Goal: Information Seeking & Learning: Learn about a topic

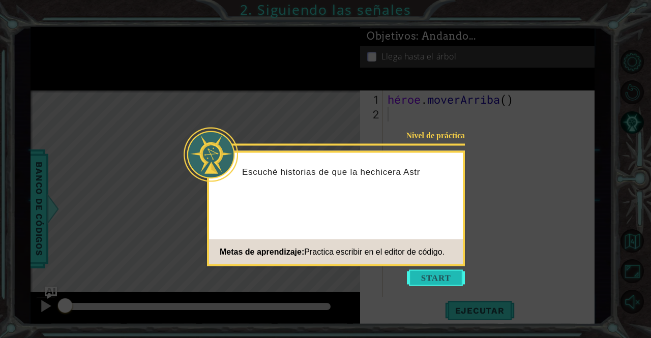
click at [445, 284] on button "Comenzar" at bounding box center [436, 278] width 58 height 16
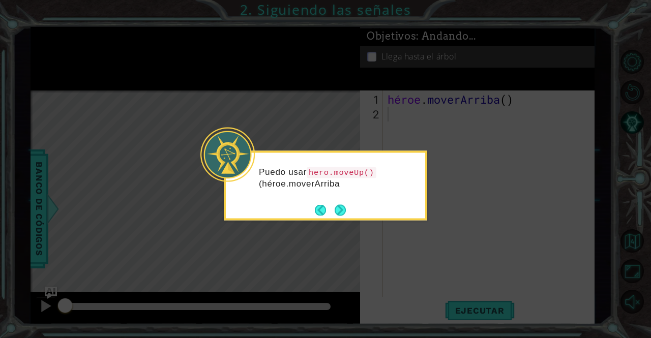
click at [335, 197] on div "Puedo usar hero.moveUp() (héroe.moverArriba" at bounding box center [325, 183] width 199 height 52
click at [343, 215] on button "Próximo" at bounding box center [340, 209] width 11 height 11
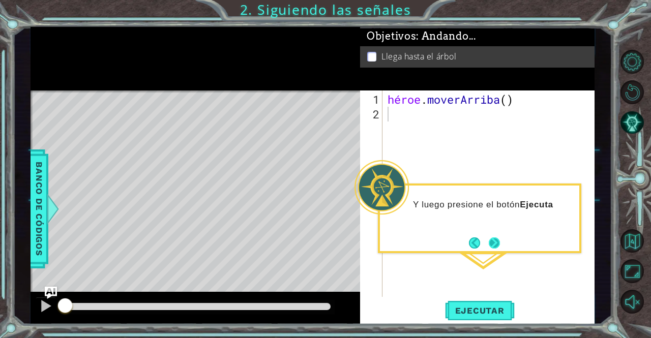
click at [494, 248] on button "Próximo" at bounding box center [495, 243] width 12 height 12
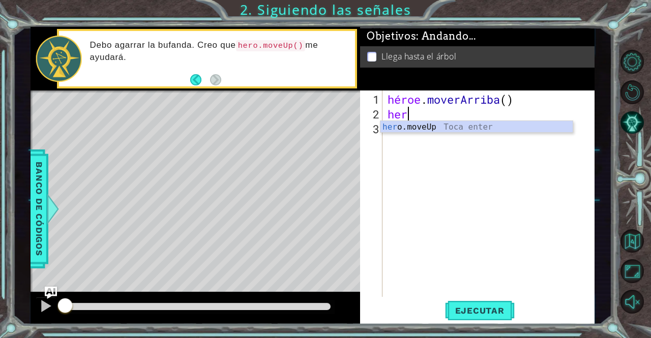
scroll to position [0, 1]
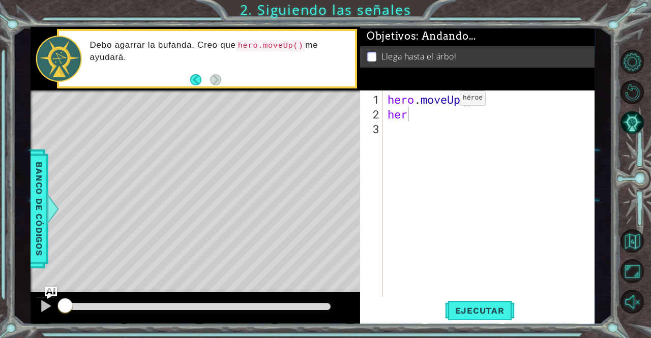
type textarea "hero.moveUp()"
click at [444, 103] on div "hero . moveUp ( ) her" at bounding box center [491, 210] width 212 height 236
click at [428, 122] on div "hero . moveUp ( ) her" at bounding box center [491, 210] width 212 height 236
type textarea "heroe.moveup()"
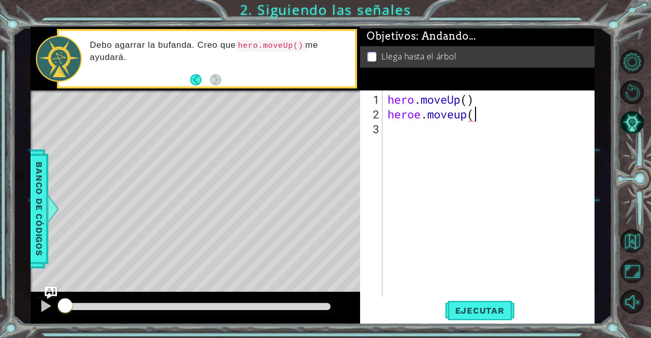
scroll to position [0, 4]
drag, startPoint x: 461, startPoint y: 242, endPoint x: 450, endPoint y: 196, distance: 47.6
click at [438, 236] on div "hero . moveUp ( ) heroe . moveup ( )" at bounding box center [491, 210] width 212 height 236
drag, startPoint x: 516, startPoint y: 122, endPoint x: 478, endPoint y: 124, distance: 37.7
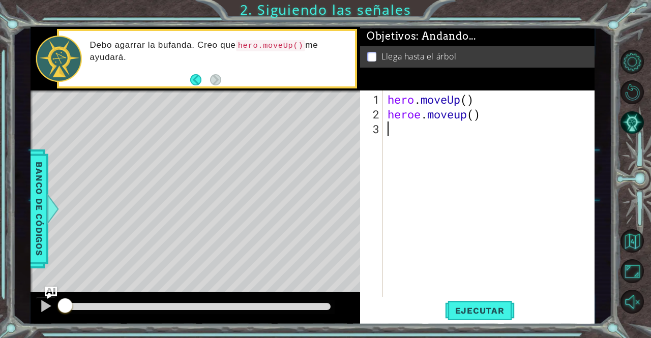
click at [478, 124] on div "hero . moveUp ( ) heroe . moveup ( )" at bounding box center [491, 210] width 212 height 236
click at [499, 318] on button "Ejecutar" at bounding box center [480, 310] width 70 height 23
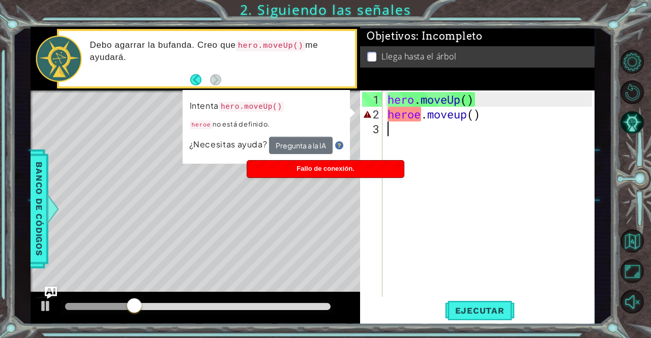
click at [456, 123] on div "hero . moveUp ( ) heroe . moveup ( )" at bounding box center [491, 210] width 212 height 236
click at [457, 119] on div "hero . moveUp ( ) heroe . moveup ( )" at bounding box center [491, 210] width 212 height 236
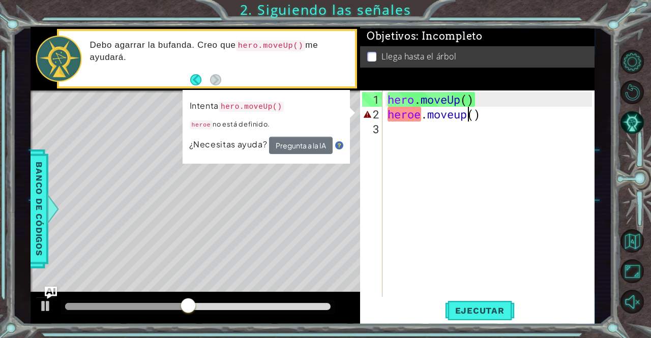
click at [465, 116] on div "hero . moveUp ( ) heroe . moveup ( )" at bounding box center [491, 210] width 212 height 236
click at [465, 117] on div "hero . moveUp ( ) heroe . moveup ( )" at bounding box center [491, 210] width 212 height 236
click at [465, 119] on div "hero . moveUp ( ) heroe . moveup ( )" at bounding box center [491, 210] width 212 height 236
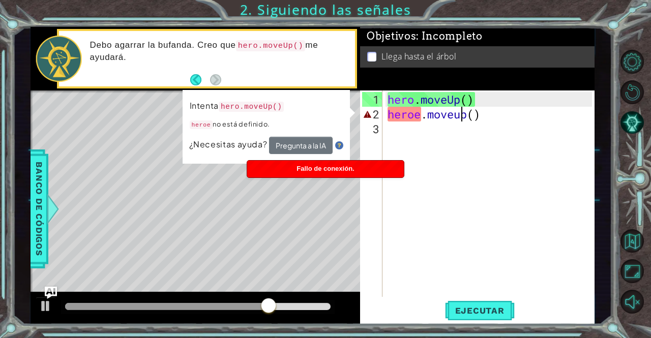
click at [461, 118] on div "hero . moveUp ( ) heroe . moveup ( )" at bounding box center [491, 210] width 212 height 236
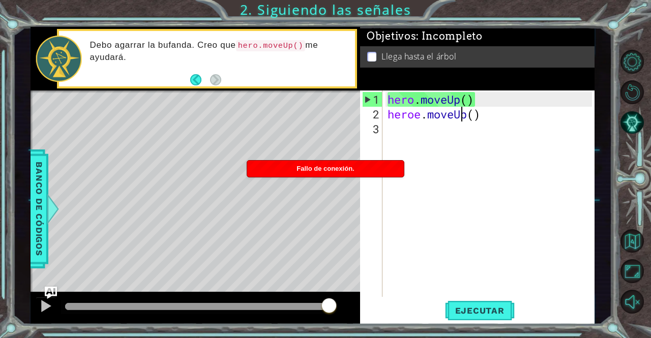
scroll to position [0, 3]
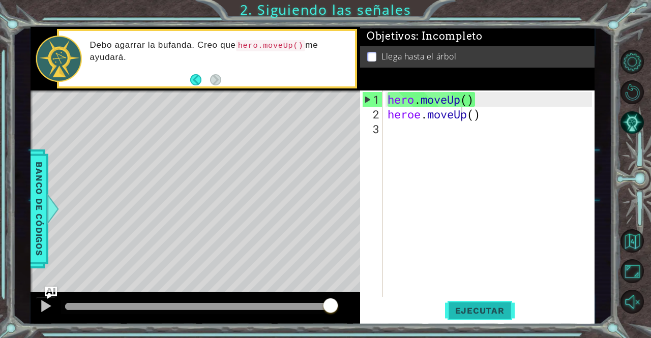
click at [471, 313] on span "Ejecutar" at bounding box center [480, 311] width 70 height 10
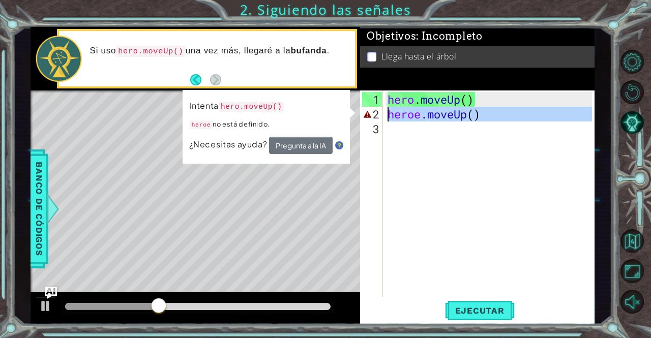
drag, startPoint x: 484, startPoint y: 126, endPoint x: 386, endPoint y: 112, distance: 98.6
click at [386, 112] on div "hero . moveUp ( ) heroe . moveUp ( )" at bounding box center [491, 210] width 212 height 236
type textarea "heroe.moveUp()"
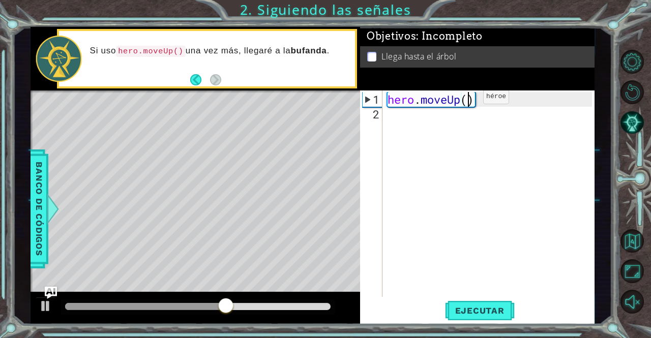
click at [468, 101] on div "hero . moveUp ( )" at bounding box center [491, 210] width 212 height 236
type textarea "hero.moveUp(2)"
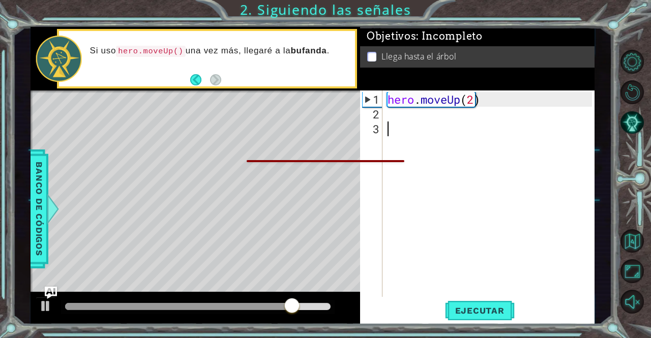
click at [572, 198] on div "hero . moveUp ( 2 )" at bounding box center [491, 210] width 212 height 236
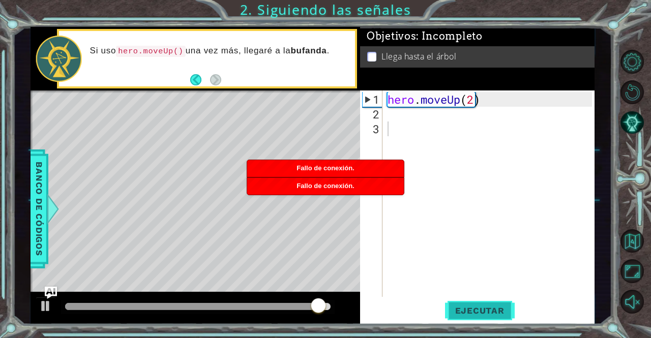
click at [476, 307] on span "Ejecutar" at bounding box center [480, 311] width 70 height 10
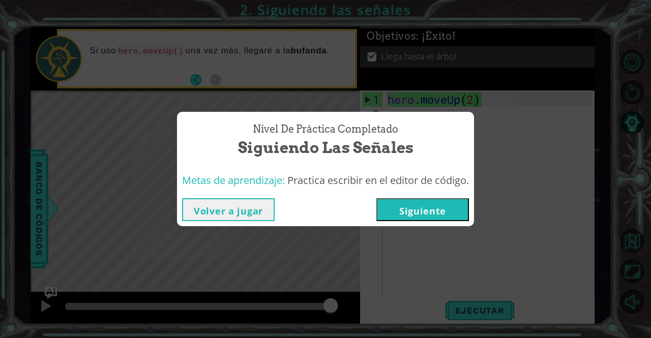
click at [429, 208] on button "Siguiente" at bounding box center [422, 209] width 93 height 23
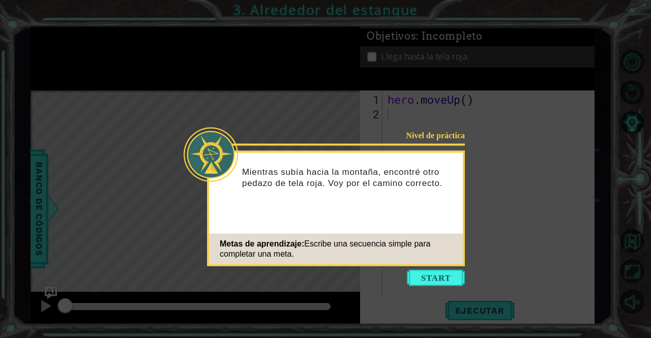
click at [420, 267] on icon at bounding box center [325, 169] width 651 height 338
click at [422, 280] on button "Start" at bounding box center [436, 278] width 58 height 16
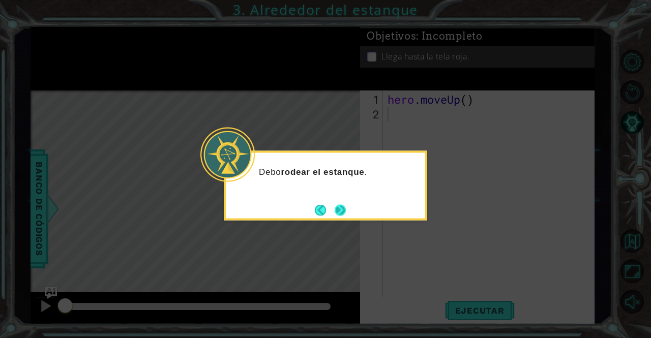
click at [345, 210] on button "Next" at bounding box center [340, 209] width 11 height 11
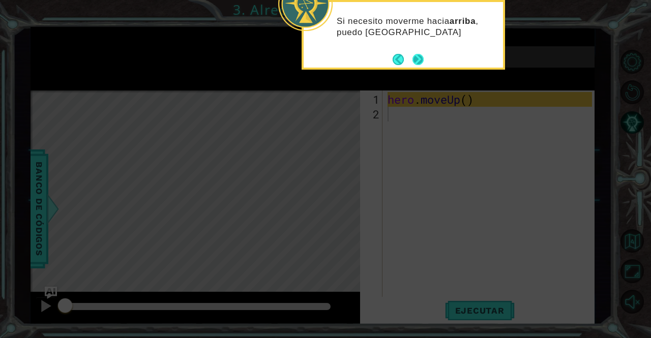
click at [423, 63] on button "Next" at bounding box center [417, 59] width 11 height 11
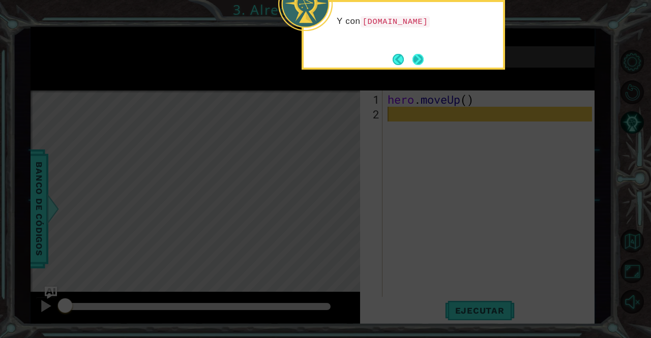
click at [423, 61] on button "Next" at bounding box center [417, 59] width 11 height 11
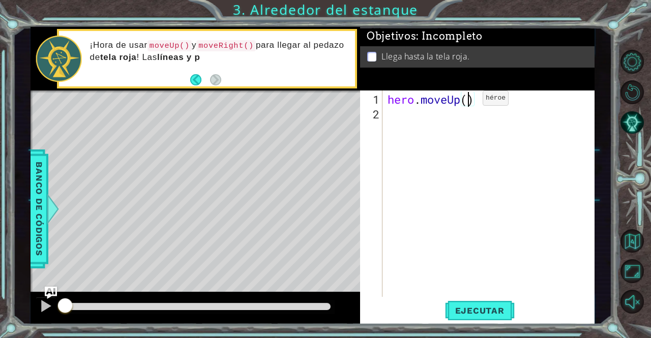
click at [467, 102] on div "hero . moveUp ( )" at bounding box center [491, 210] width 212 height 236
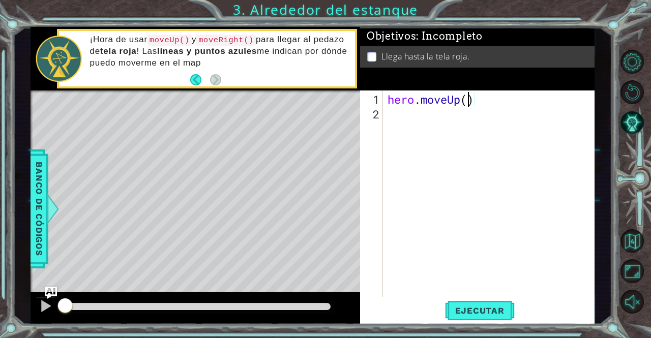
type textarea "hero.moveUp(2)"
click at [412, 128] on div "hero . moveUp ( 2 )" at bounding box center [491, 210] width 212 height 236
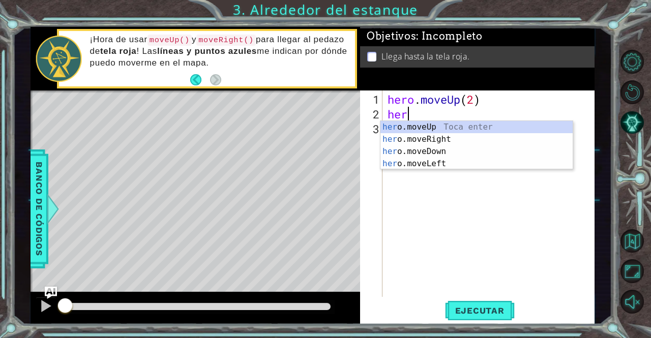
type textarea "hero"
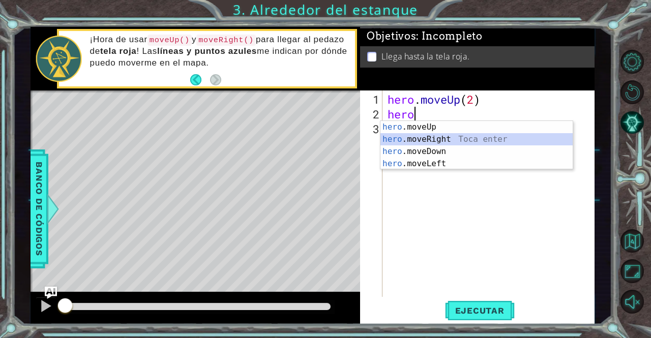
click at [421, 135] on div "hero .moveUp Toca enter hero .moveRight Toca enter hero .moveDown Toca enter he…" at bounding box center [476, 157] width 192 height 73
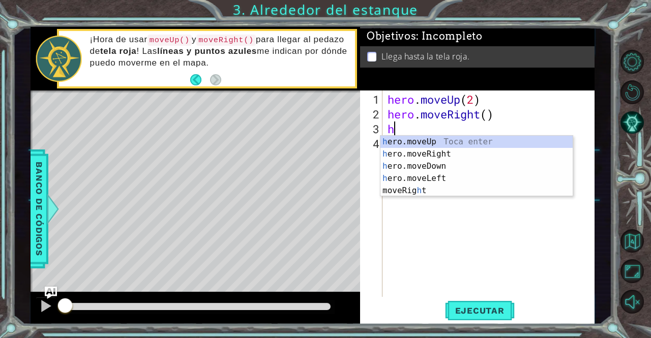
type textarea "he"
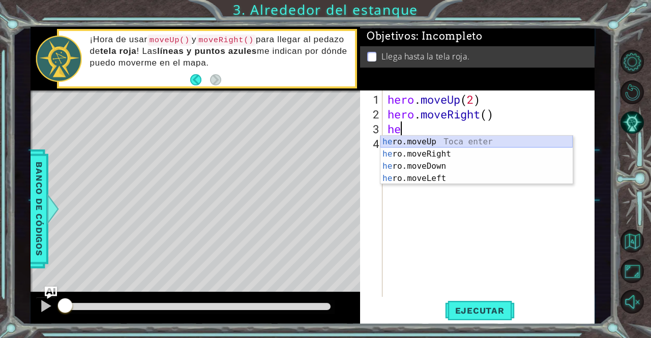
click at [418, 138] on div "he ro.moveUp Toca enter he ro.moveRight Toca enter he ro.moveDown Toca enter he…" at bounding box center [476, 172] width 192 height 73
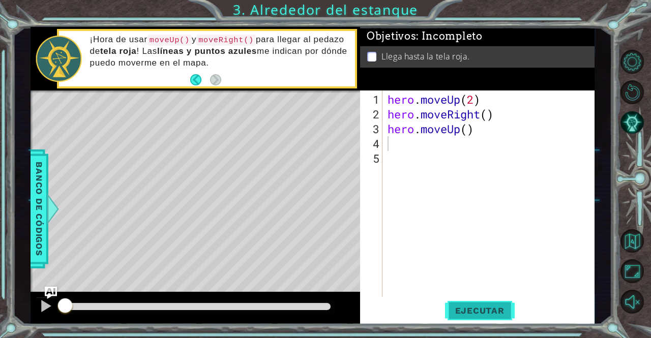
click at [481, 311] on span "Ejecutar" at bounding box center [480, 311] width 70 height 10
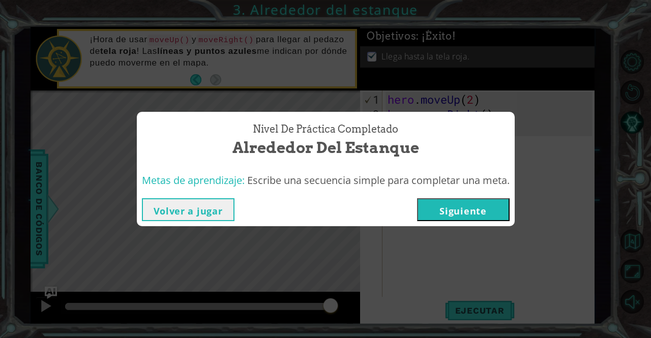
click at [458, 205] on button "Siguiente" at bounding box center [463, 209] width 93 height 23
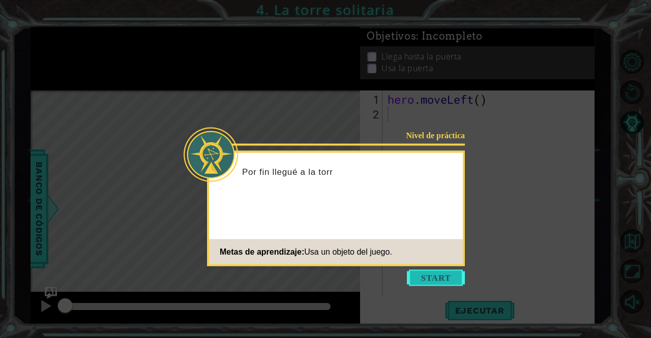
click at [438, 281] on button "Start" at bounding box center [436, 278] width 58 height 16
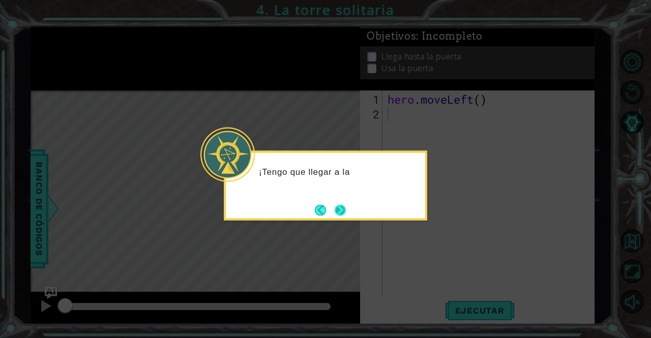
click at [340, 214] on button "Next" at bounding box center [340, 209] width 11 height 11
click at [342, 214] on button "Next" at bounding box center [340, 209] width 11 height 11
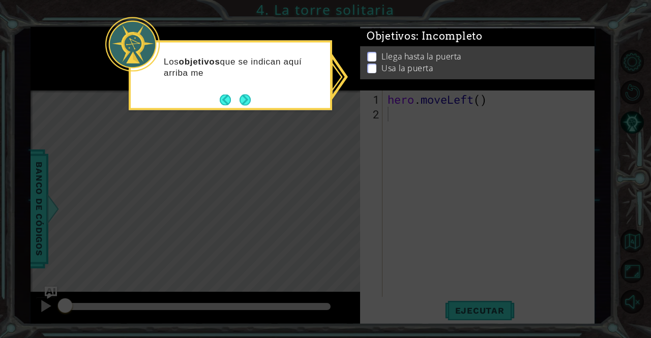
click at [257, 95] on div "Los objetivos que se indican aquí arriba me" at bounding box center [230, 71] width 199 height 51
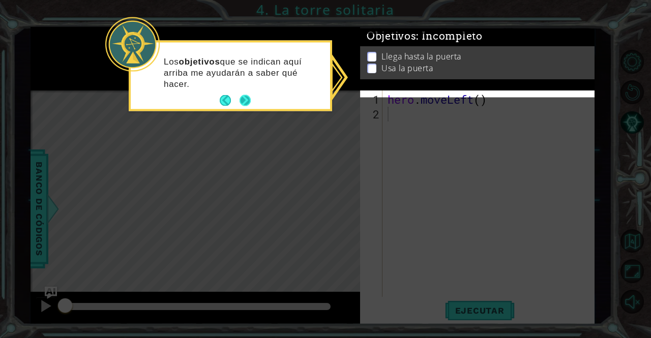
click at [247, 98] on button "Next" at bounding box center [245, 100] width 11 height 11
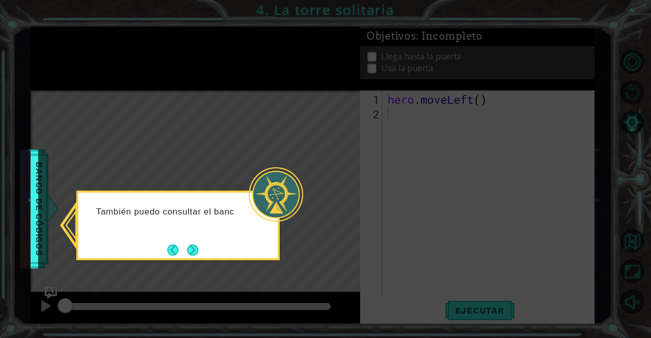
click at [183, 258] on div "También puedo consultar el banc" at bounding box center [177, 226] width 203 height 70
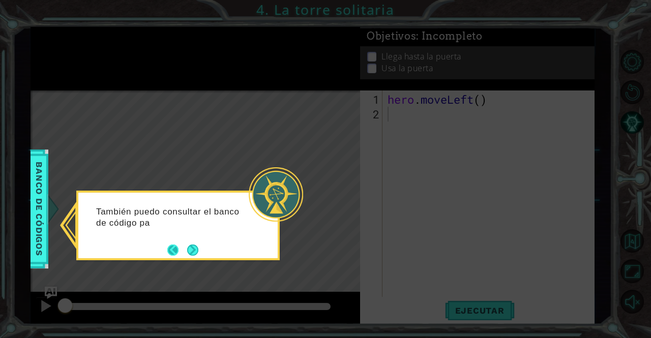
click at [177, 247] on button "Back" at bounding box center [177, 250] width 20 height 11
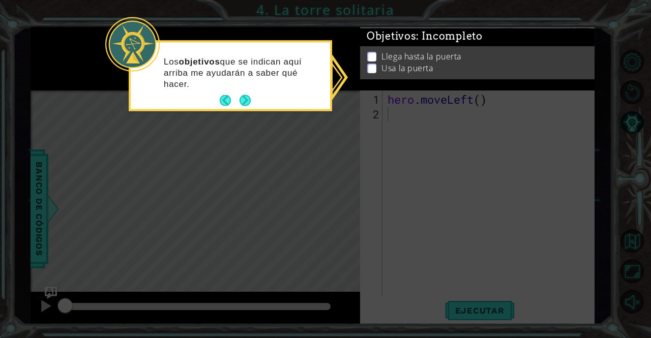
click at [244, 91] on div "Los objetivos que se indican aquí arriba me ayudarán a saber qué hacer." at bounding box center [230, 77] width 199 height 63
click at [244, 95] on button "Next" at bounding box center [245, 100] width 11 height 11
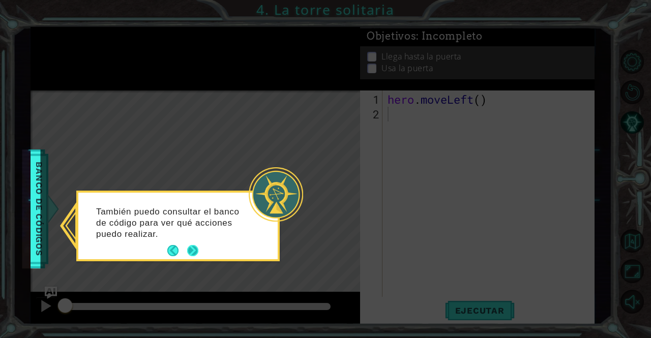
click at [196, 250] on button "Next" at bounding box center [192, 250] width 11 height 11
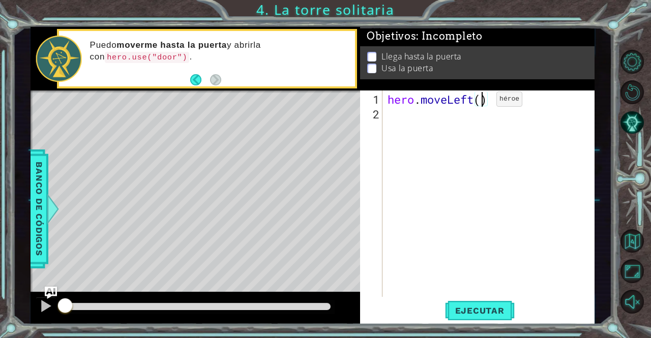
click at [481, 103] on div "hero . moveLeft ( )" at bounding box center [491, 210] width 212 height 236
type textarea "hero.moveLeft(2)"
click at [468, 118] on div "hero . moveLeft ( 2 )" at bounding box center [491, 210] width 212 height 236
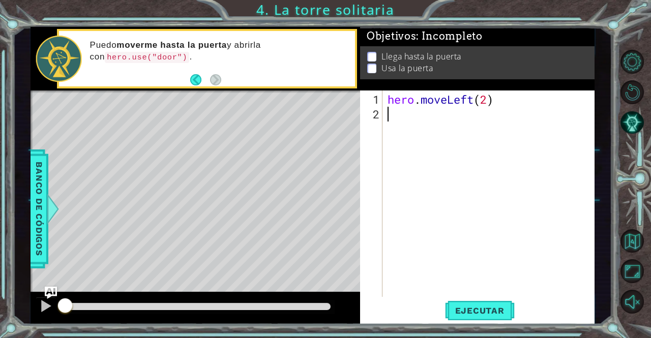
type textarea "h"
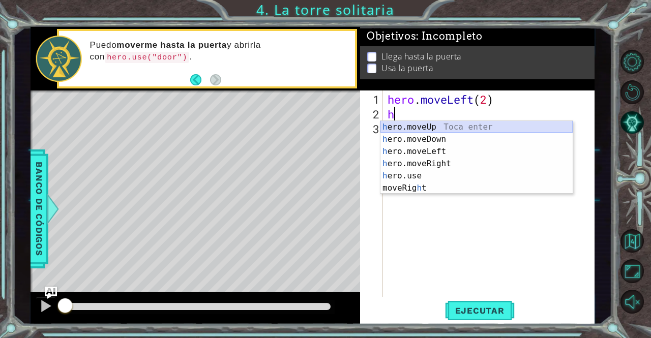
click at [471, 127] on div "h ero.moveUp Toca enter h ero.moveDown Toca enter h ero.moveLeft Toca enter h e…" at bounding box center [476, 170] width 192 height 98
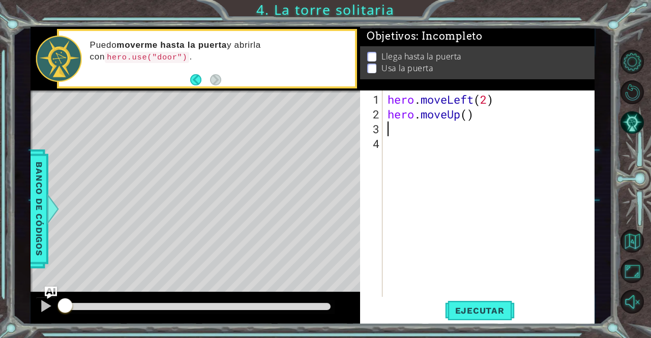
click at [469, 120] on div "hero . moveLeft ( 2 ) hero . moveUp ( )" at bounding box center [491, 210] width 212 height 236
click at [467, 120] on div "hero . moveLeft ( 2 ) hero . moveUp ( )" at bounding box center [491, 210] width 212 height 236
click at [469, 118] on div "hero . moveLeft ( 2 ) hero . moveUp ( )" at bounding box center [491, 210] width 212 height 236
type textarea "hero.moveUp(2)"
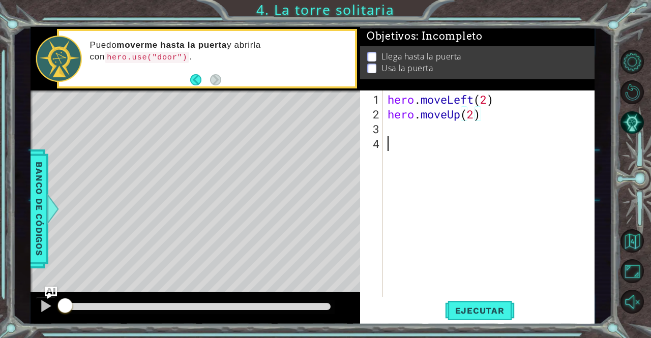
click at [454, 147] on div "hero . moveLeft ( 2 ) hero . moveUp ( 2 )" at bounding box center [491, 210] width 212 height 236
click at [446, 130] on div "hero . moveLeft ( 2 ) hero . moveUp ( 2 )" at bounding box center [491, 210] width 212 height 236
type textarea "h"
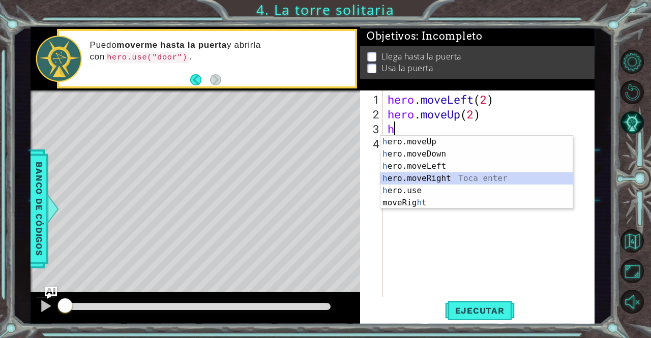
click at [445, 177] on div "h ero.moveUp Toca enter h ero.moveDown Toca enter h ero.moveLeft Toca enter h e…" at bounding box center [476, 185] width 192 height 98
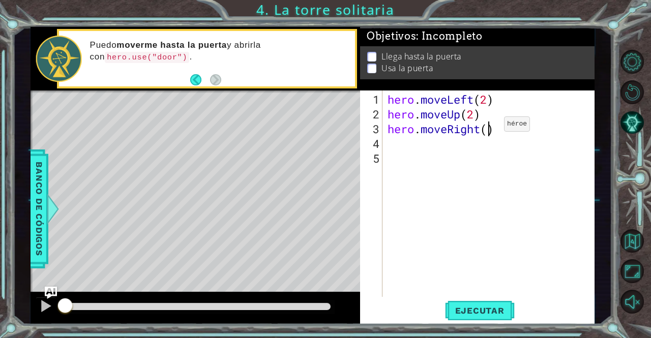
click at [489, 128] on div "hero . moveLeft ( 2 ) hero . moveUp ( 2 ) hero . moveRight ( )" at bounding box center [491, 210] width 212 height 236
type textarea "hero.moveRight(2)"
click at [494, 306] on span "Ejecutar" at bounding box center [480, 311] width 70 height 10
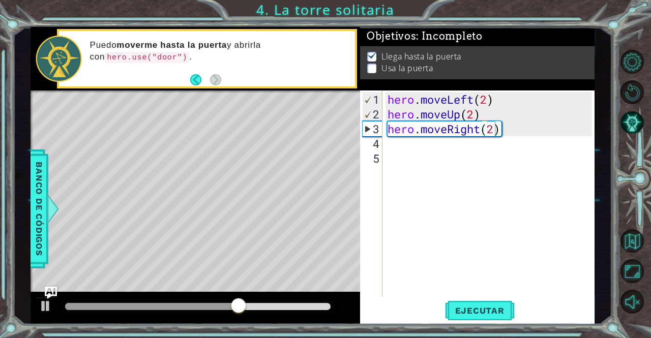
click at [298, 310] on div at bounding box center [198, 307] width 274 height 14
click at [298, 311] on div at bounding box center [198, 307] width 274 height 14
click at [309, 304] on div at bounding box center [197, 306] width 265 height 7
drag, startPoint x: 310, startPoint y: 304, endPoint x: 325, endPoint y: 306, distance: 15.4
click at [325, 306] on div at bounding box center [326, 306] width 18 height 18
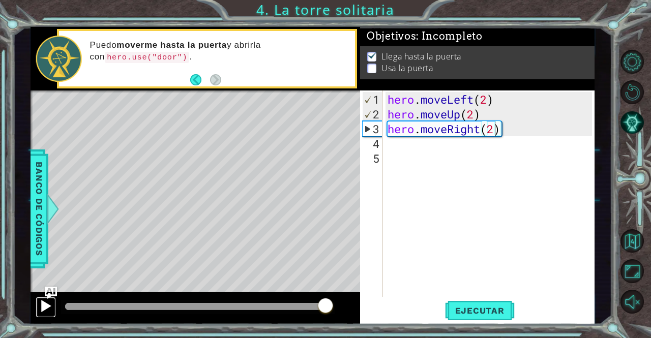
click at [44, 305] on div at bounding box center [45, 306] width 13 height 13
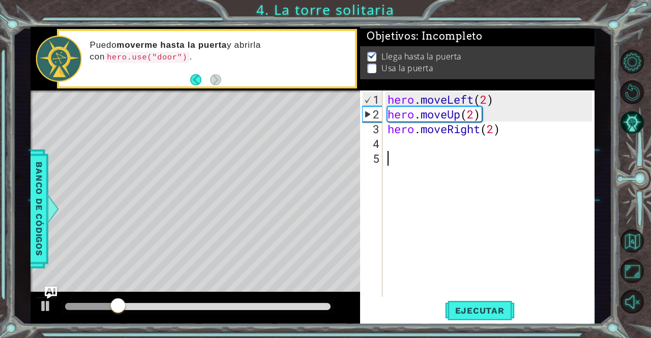
click at [424, 150] on div "hero . moveLeft ( 2 ) hero . moveUp ( 2 ) hero . moveRight ( 2 )" at bounding box center [491, 210] width 212 height 236
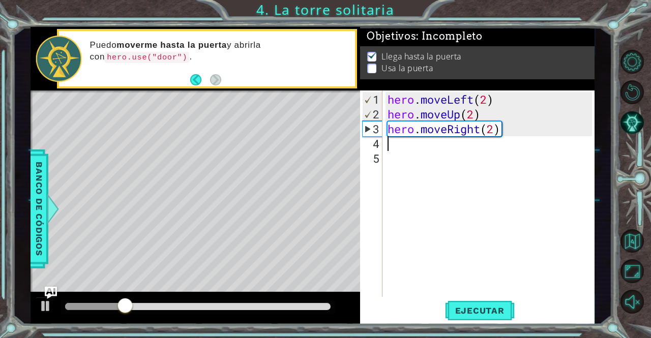
click at [418, 146] on div "hero . moveLeft ( 2 ) hero . moveUp ( 2 ) hero . moveRight ( 2 )" at bounding box center [491, 210] width 212 height 236
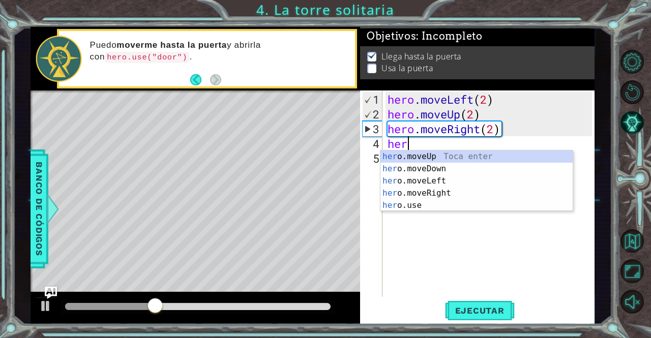
scroll to position [0, 1]
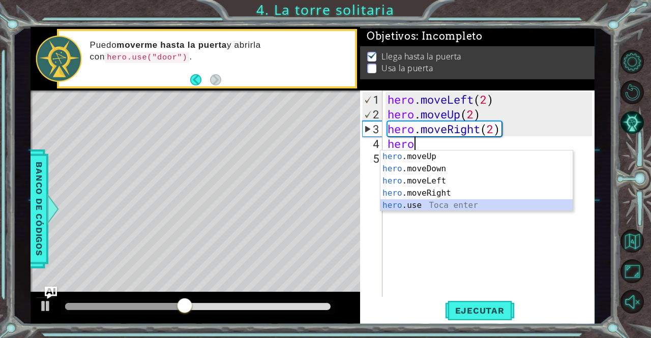
click at [441, 201] on div "hero .moveUp Toca enter hero .moveDown Toca enter hero .moveLeft Toca enter her…" at bounding box center [476, 193] width 192 height 85
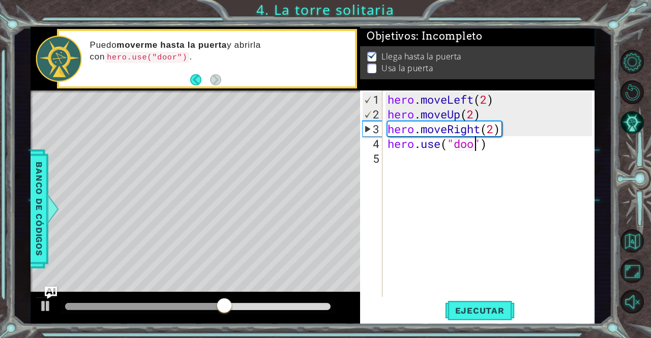
scroll to position [0, 4]
type textarea "hero.use("door")"
click at [463, 186] on div "hero . moveLeft ( 2 ) hero . moveUp ( 2 ) hero . moveRight ( 2 ) hero . use ( "…" at bounding box center [491, 210] width 212 height 236
click at [492, 305] on button "Ejecutar" at bounding box center [480, 310] width 70 height 23
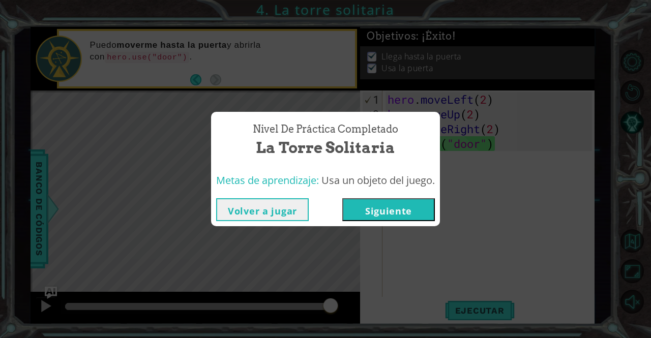
click at [406, 207] on button "Siguiente" at bounding box center [388, 209] width 93 height 23
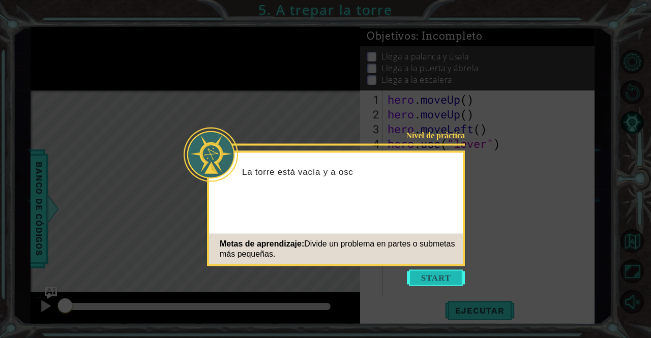
click at [427, 281] on button "Start" at bounding box center [436, 278] width 58 height 16
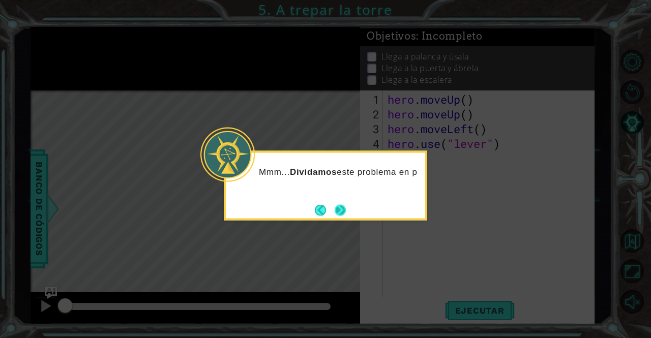
click at [346, 213] on button "Next" at bounding box center [340, 209] width 11 height 11
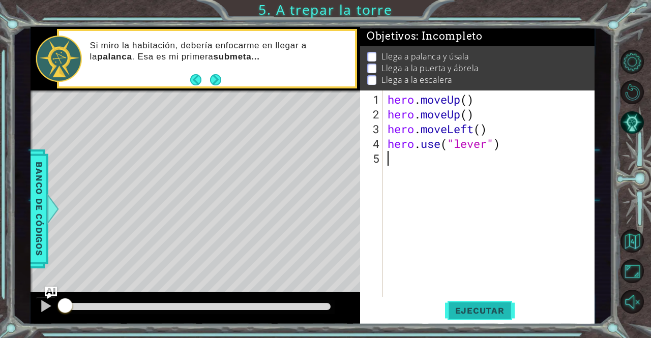
click at [471, 312] on span "Ejecutar" at bounding box center [480, 311] width 70 height 10
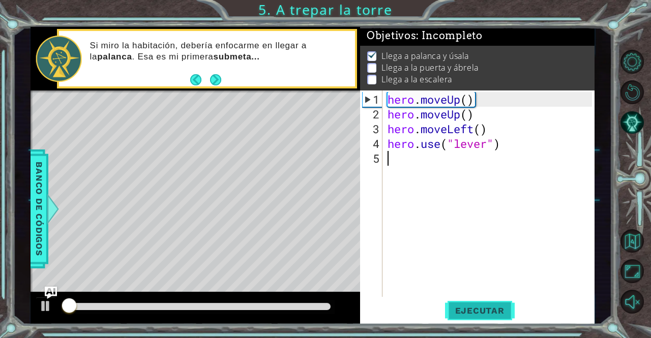
scroll to position [7, 0]
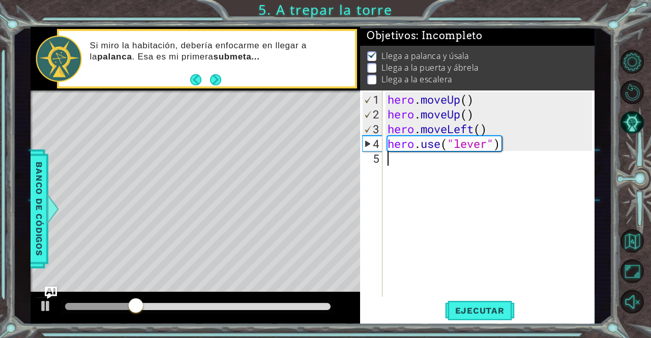
click at [454, 175] on div "hero . moveUp ( ) hero . moveUp ( ) hero . moveLeft ( ) hero . use ( "lever" )" at bounding box center [491, 210] width 212 height 236
type textarea "h"
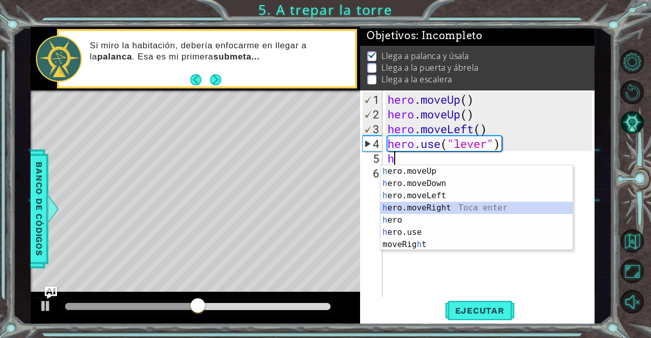
click at [436, 207] on div "h ero.moveUp Toca enter h ero.moveDown Toca enter h ero.moveLeft Toca enter h e…" at bounding box center [476, 220] width 192 height 110
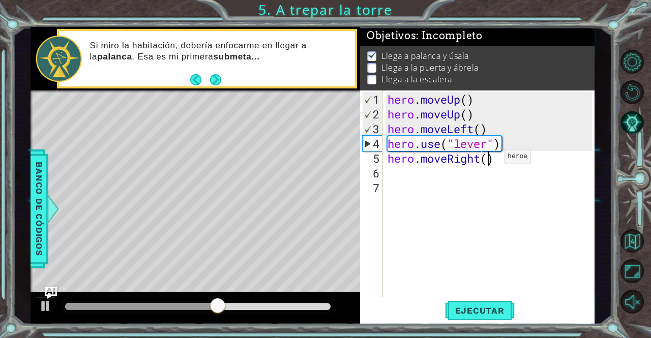
click at [489, 161] on div "hero . moveUp ( ) hero . moveUp ( ) hero . moveLeft ( ) hero . use ( "lever" ) …" at bounding box center [491, 210] width 212 height 236
type textarea "hero.moveRight(3)"
click at [450, 174] on div "hero . moveUp ( ) hero . moveUp ( ) hero . moveLeft ( ) hero . use ( "lever" ) …" at bounding box center [491, 210] width 212 height 236
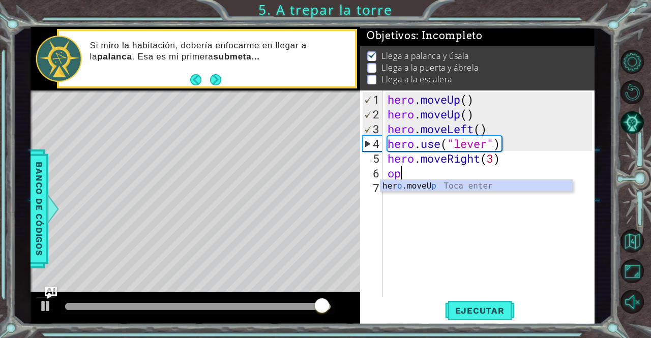
type textarea "o"
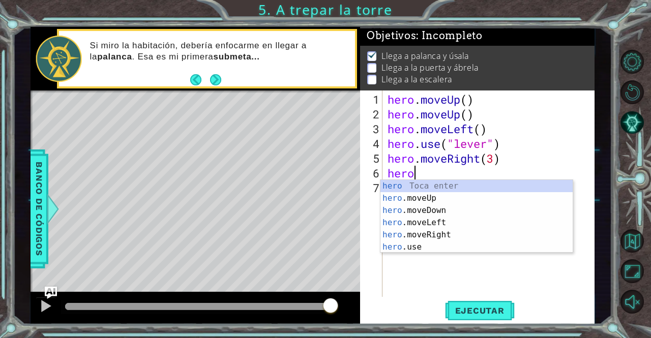
scroll to position [0, 1]
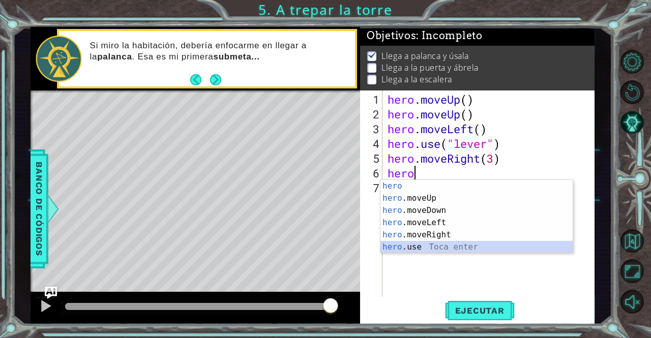
click at [447, 248] on div "hero Toca enter hero .moveUp Toca enter hero .moveDown Toca enter hero .moveLef…" at bounding box center [476, 229] width 192 height 98
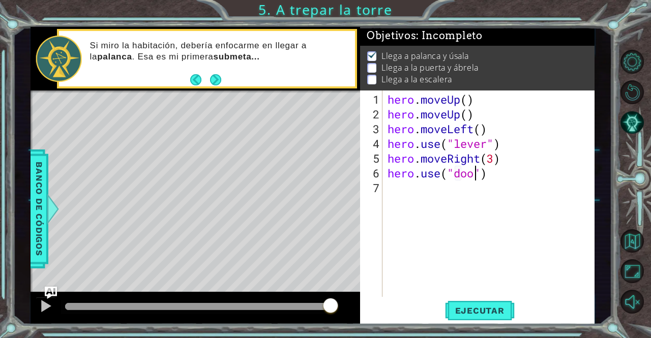
type textarea "hero.use("door")"
click at [405, 186] on div "hero . moveUp ( ) hero . moveUp ( ) hero . moveLeft ( ) hero . use ( "lever" ) …" at bounding box center [491, 210] width 212 height 236
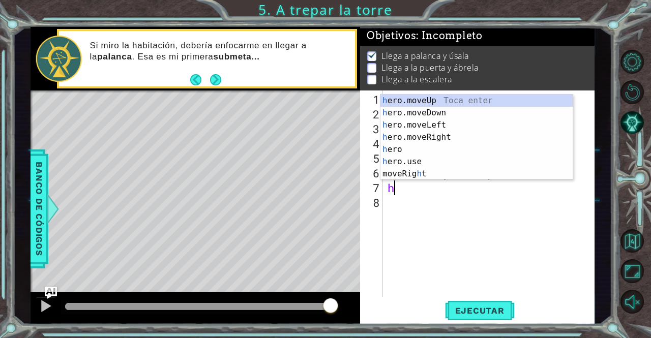
type textarea "he"
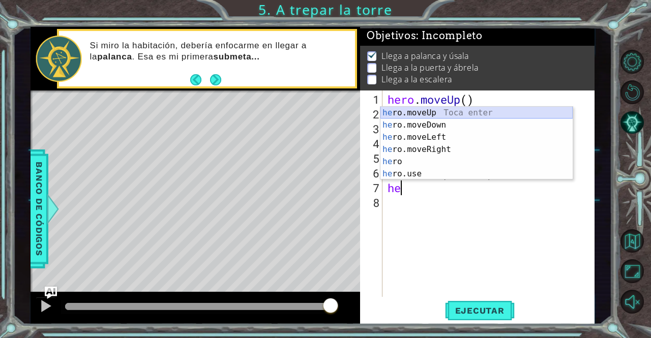
click at [415, 112] on div "he ro.moveUp Toca enter he ro.moveDown Toca enter he ro.moveLeft Toca enter he …" at bounding box center [476, 156] width 192 height 98
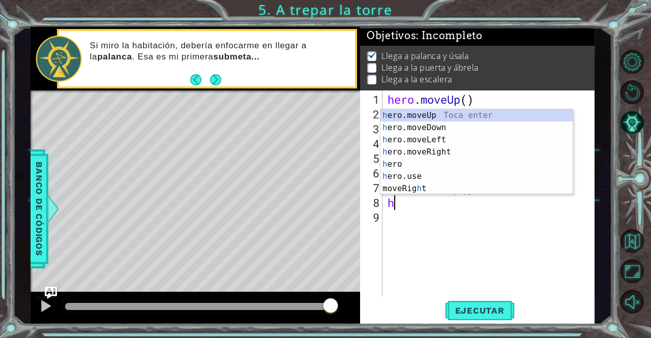
type textarea "he"
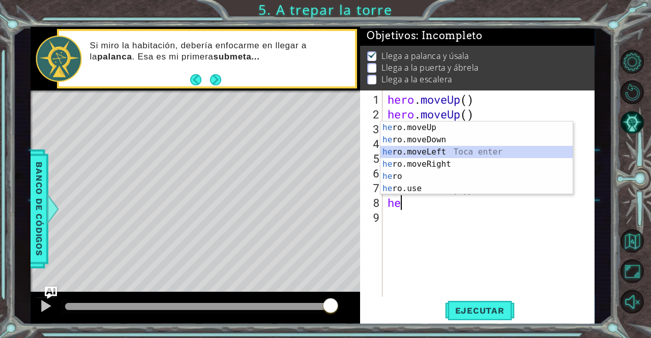
click at [416, 154] on div "he ro.moveUp Toca enter he ro.moveDown Toca enter he ro.moveLeft Toca enter he …" at bounding box center [476, 171] width 192 height 98
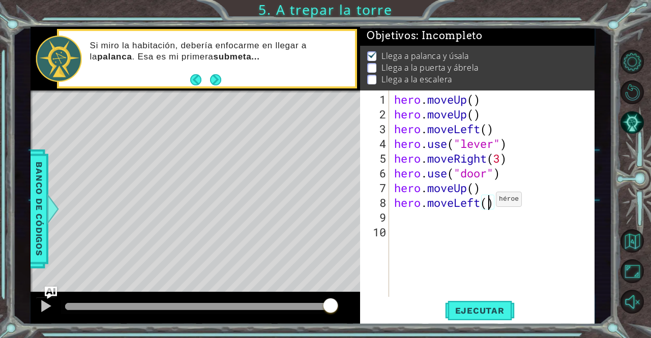
click at [487, 203] on div "hero . moveUp ( ) hero . moveUp ( ) hero . moveLeft ( ) hero . use ( "lever" ) …" at bounding box center [494, 210] width 205 height 236
click at [482, 311] on span "Ejecutar" at bounding box center [480, 311] width 70 height 10
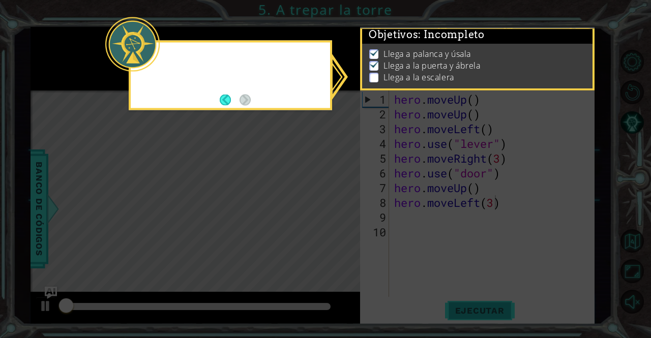
scroll to position [7, 0]
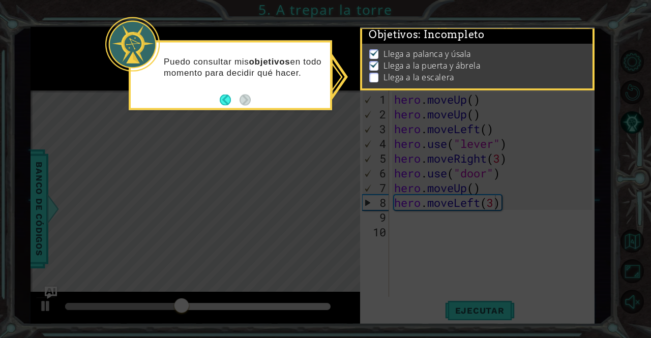
click at [482, 311] on icon at bounding box center [325, 169] width 651 height 338
click at [362, 46] on div "Llega a palanca y úsala Llega a la puerta y ábrela Llega a la escalera" at bounding box center [477, 66] width 230 height 45
click at [371, 72] on li "Llega a la escalera" at bounding box center [478, 78] width 219 height 12
drag, startPoint x: 371, startPoint y: 67, endPoint x: 183, endPoint y: 36, distance: 190.7
click at [183, 36] on body "1 ההההההההההההההההההההההההההההההההההההההההההההההההההההההההההההההההההההההההההההה…" at bounding box center [325, 169] width 651 height 338
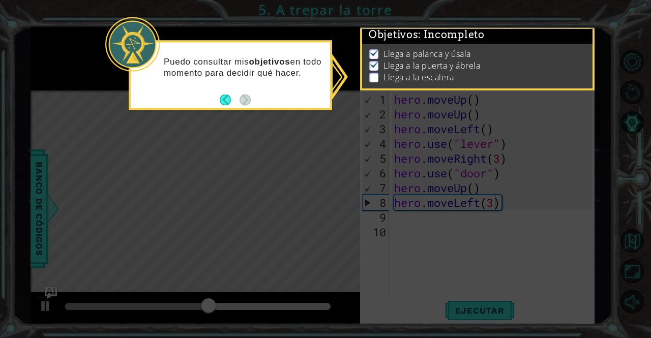
drag, startPoint x: 184, startPoint y: 36, endPoint x: 206, endPoint y: 77, distance: 46.7
click at [206, 77] on body "1 ההההההההההההההההההההההההההההההההההההההההההההההההההההההההההההההההההההההההההההה…" at bounding box center [325, 169] width 651 height 338
click at [245, 102] on div "Puedo consultar mis objetivos en todo momento para decidir qué hacer." at bounding box center [230, 76] width 203 height 70
click at [233, 100] on button "Back" at bounding box center [230, 99] width 20 height 11
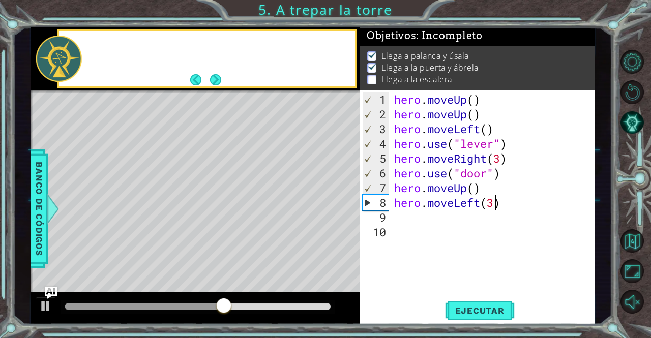
scroll to position [5, 0]
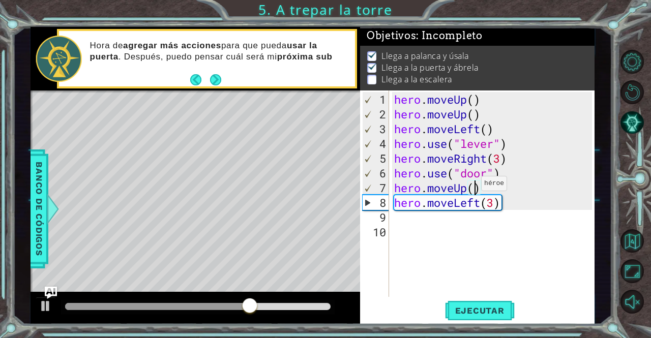
click at [472, 187] on div "hero . moveUp ( ) hero . moveUp ( ) hero . moveLeft ( ) hero . use ( "lever" ) …" at bounding box center [494, 210] width 205 height 236
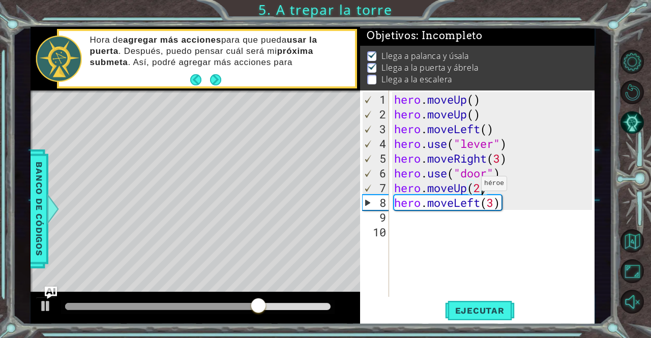
scroll to position [0, 4]
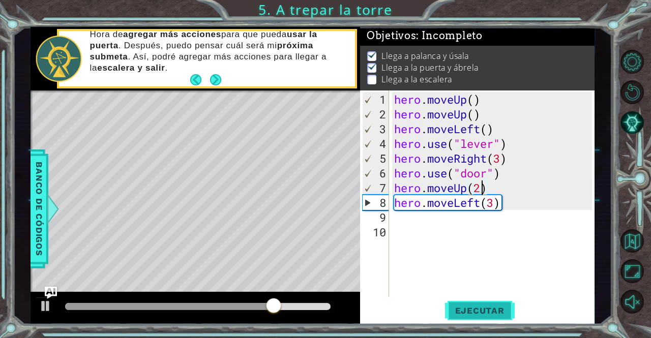
type textarea "hero.moveUp(2)"
click at [473, 299] on button "Ejecutar" at bounding box center [480, 310] width 70 height 23
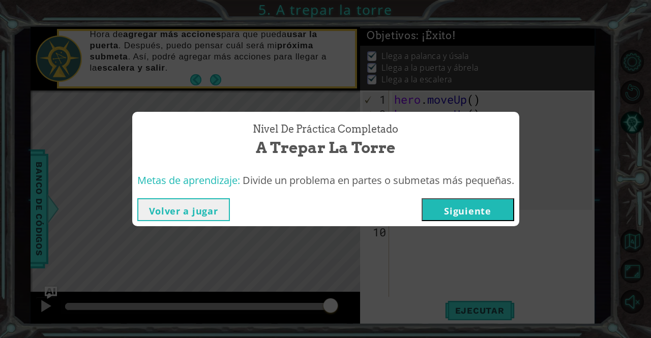
click at [467, 192] on div "Metas de aprendizaje: Divide un problema en partes o submetas más pequeñas." at bounding box center [325, 180] width 387 height 25
click at [469, 221] on div "Volver a jugar [GEOGRAPHIC_DATA]" at bounding box center [325, 209] width 387 height 33
click at [472, 209] on button "Siguiente" at bounding box center [468, 209] width 93 height 23
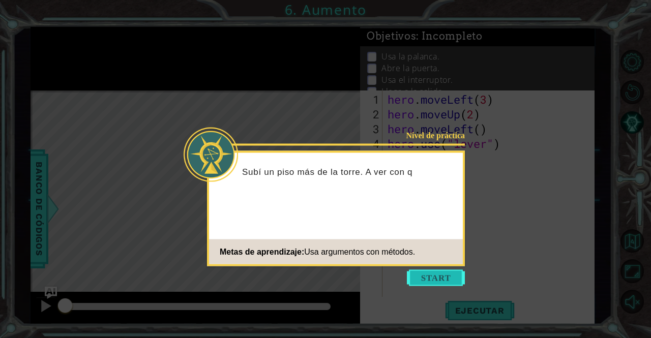
click at [440, 270] on button "Start" at bounding box center [436, 278] width 58 height 16
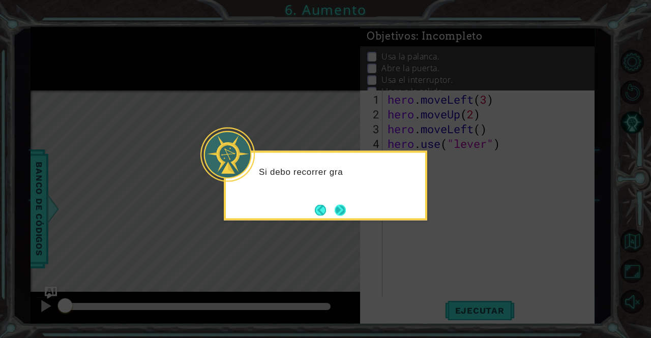
click at [345, 216] on button "Next" at bounding box center [340, 209] width 11 height 11
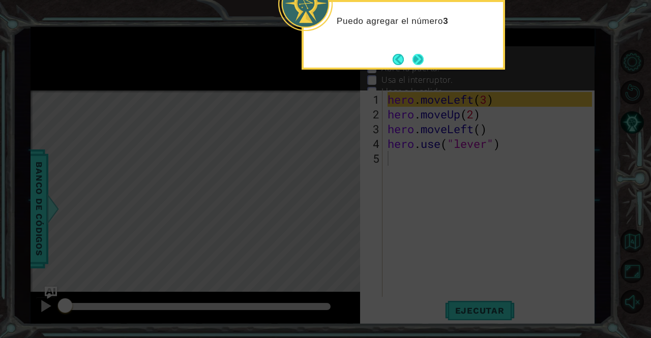
click at [424, 58] on button "Next" at bounding box center [417, 59] width 11 height 11
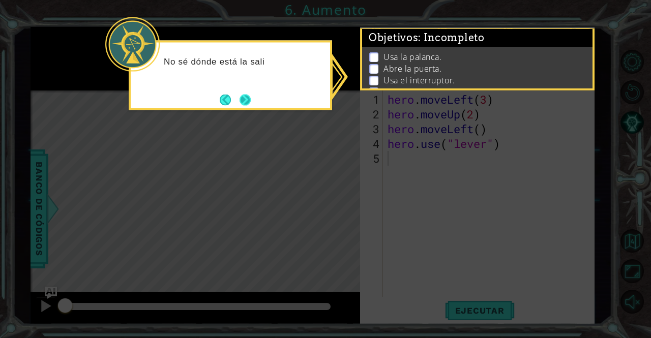
click at [242, 94] on button "Next" at bounding box center [245, 99] width 11 height 11
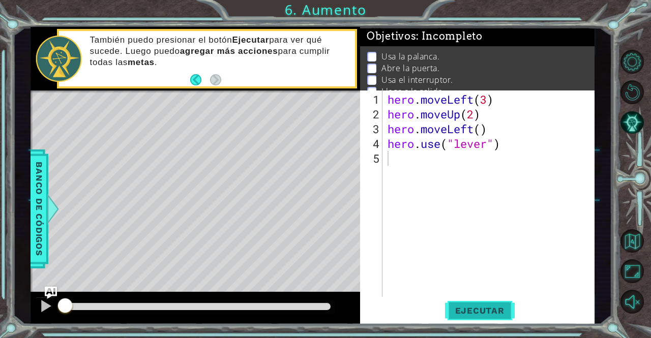
click at [503, 321] on button "Ejecutar" at bounding box center [480, 310] width 70 height 23
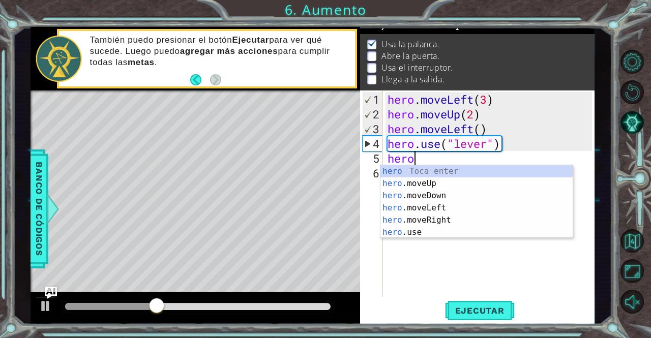
scroll to position [0, 1]
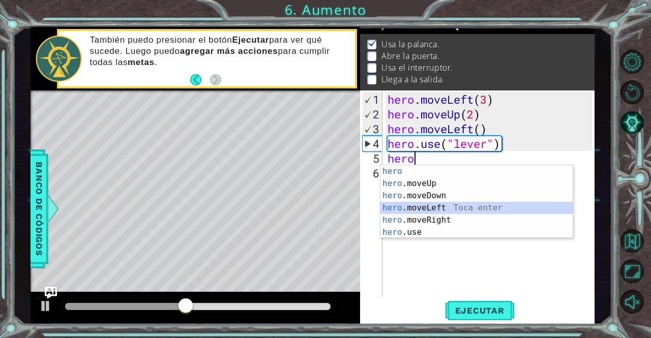
click at [445, 206] on div "hero Toca enter hero .moveUp Toca enter hero .moveDown Toca enter hero .moveLef…" at bounding box center [476, 214] width 192 height 98
type textarea "hero.moveLeft(1)"
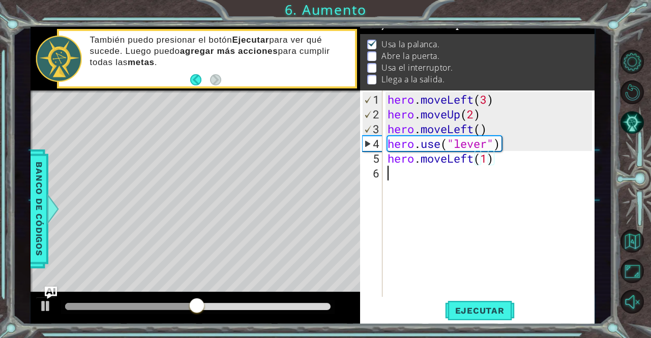
click at [459, 181] on div "hero . moveLeft ( 3 ) hero . moveUp ( 2 ) hero . moveLeft ( ) hero . use ( "lev…" at bounding box center [491, 210] width 212 height 236
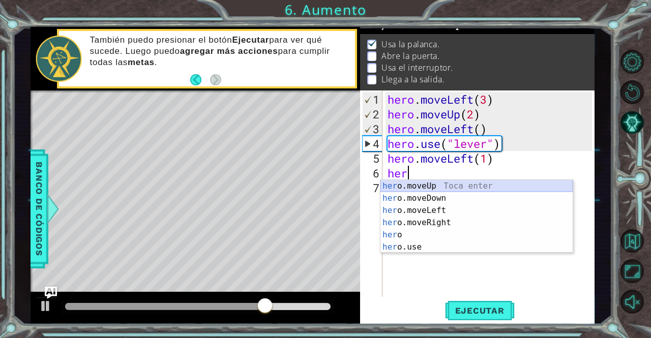
click at [418, 184] on div "her o.moveUp Toca enter her o.moveDown Toca enter her o.moveLeft [PERSON_NAME] …" at bounding box center [476, 229] width 192 height 98
type textarea "hero.moveUp(1)"
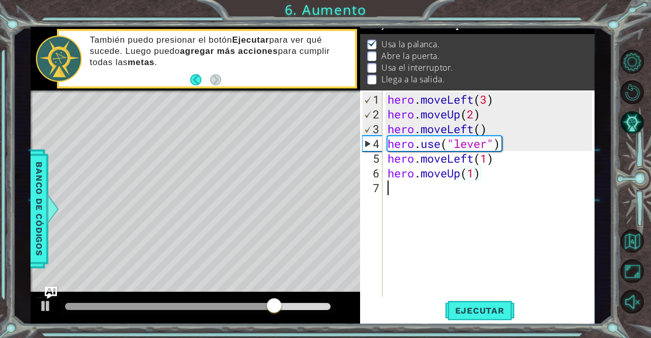
click at [473, 179] on div "hero . moveLeft ( 3 ) hero . moveUp ( 2 ) hero . moveLeft ( ) hero . use ( "lev…" at bounding box center [491, 210] width 212 height 236
click at [473, 178] on div "hero . moveLeft ( 3 ) hero . moveUp ( 2 ) hero . moveLeft ( ) hero . use ( "lev…" at bounding box center [491, 210] width 212 height 236
type textarea "hero.moveUp(2)"
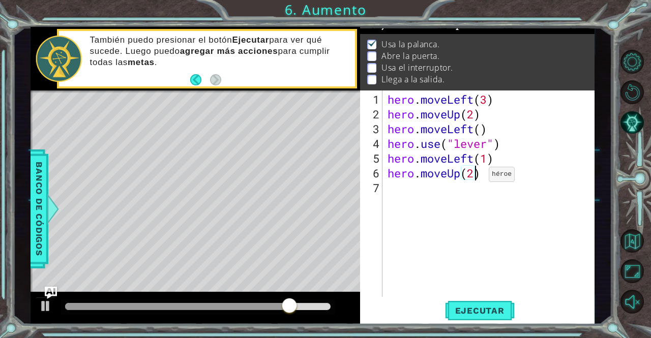
scroll to position [0, 4]
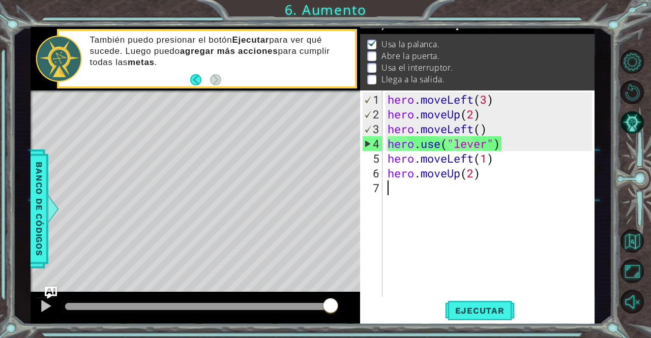
click at [432, 185] on div "hero . moveLeft ( 3 ) hero . moveUp ( 2 ) hero . moveLeft ( ) hero . use ( "lev…" at bounding box center [491, 210] width 212 height 236
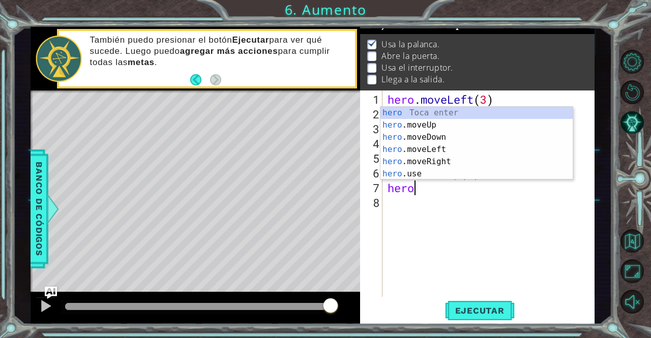
scroll to position [0, 1]
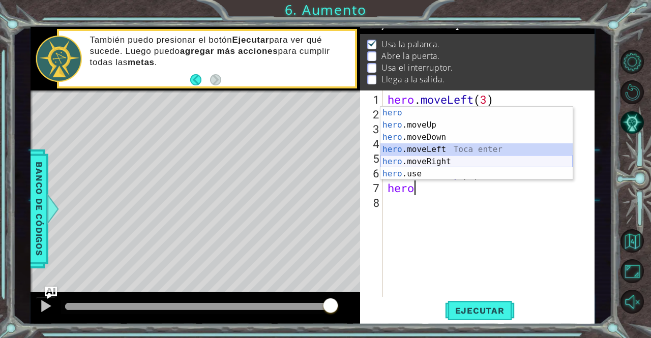
drag, startPoint x: 441, startPoint y: 151, endPoint x: 444, endPoint y: 164, distance: 14.2
click at [444, 164] on div "hero Toca enter hero .moveUp Toca enter hero .moveDown Toca enter hero .moveLef…" at bounding box center [476, 156] width 192 height 98
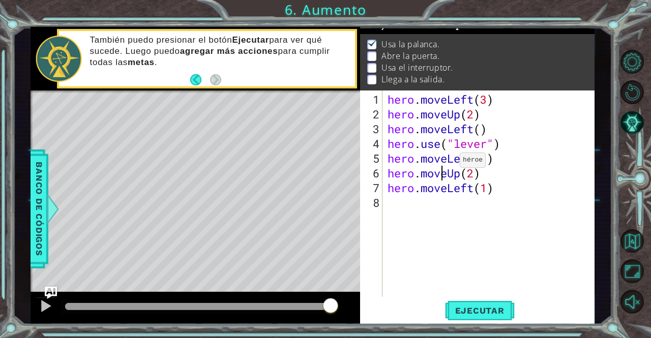
click at [444, 164] on div "hero . moveLeft ( 3 ) hero . moveUp ( 2 ) hero . moveLeft ( ) hero . use ( "lev…" at bounding box center [491, 210] width 212 height 236
click at [471, 184] on div "hero . moveLeft ( 3 ) hero . moveUp ( 2 ) hero . moveLeft ( ) hero . use ( "lev…" at bounding box center [491, 210] width 212 height 236
drag, startPoint x: 502, startPoint y: 187, endPoint x: 403, endPoint y: 188, distance: 98.6
click at [403, 188] on div "hero . moveLeft ( 3 ) hero . moveUp ( 2 ) hero . moveLeft ( ) hero . use ( "lev…" at bounding box center [491, 210] width 212 height 236
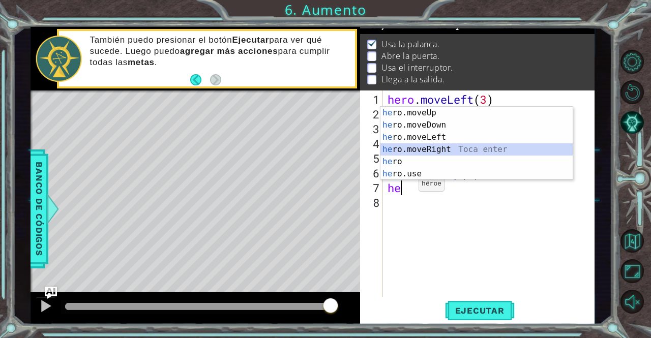
click at [427, 145] on div "he ro.moveUp Toca enter he ro.moveDown Toca enter he ro.moveLeft Toca enter he …" at bounding box center [476, 156] width 192 height 98
type textarea "hero.moveRight(1)"
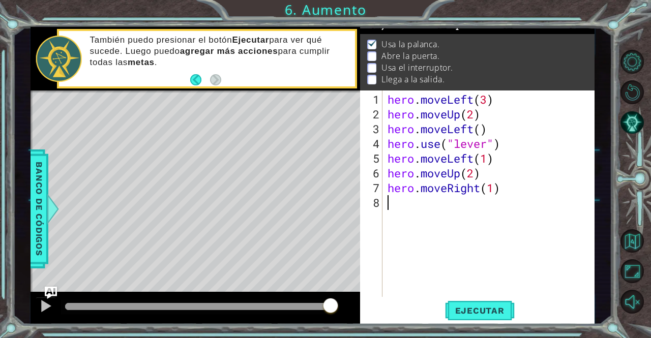
click at [440, 210] on div "hero . moveLeft ( 3 ) hero . moveUp ( 2 ) hero . moveLeft ( ) hero . use ( "lev…" at bounding box center [491, 210] width 212 height 236
click at [490, 192] on div "hero . moveLeft ( 3 ) hero . moveUp ( 2 ) hero . moveLeft ( ) hero . use ( "lev…" at bounding box center [491, 210] width 212 height 236
click at [492, 192] on div "hero . moveLeft ( 3 ) hero . moveUp ( 2 ) hero . moveLeft ( ) hero . use ( "lev…" at bounding box center [491, 210] width 212 height 236
type textarea "hero.moveRight(2)"
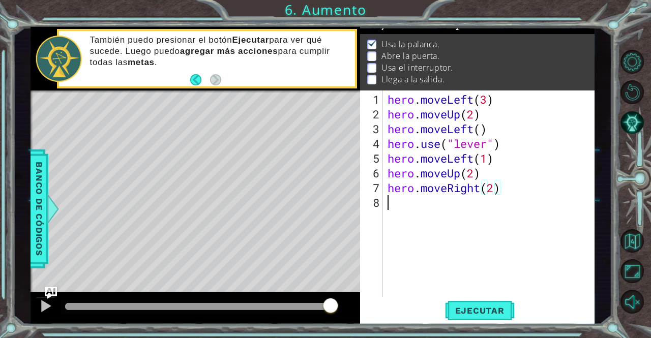
click at [473, 201] on div "hero . moveLeft ( 3 ) hero . moveUp ( 2 ) hero . moveLeft ( ) hero . use ( "lev…" at bounding box center [491, 210] width 212 height 236
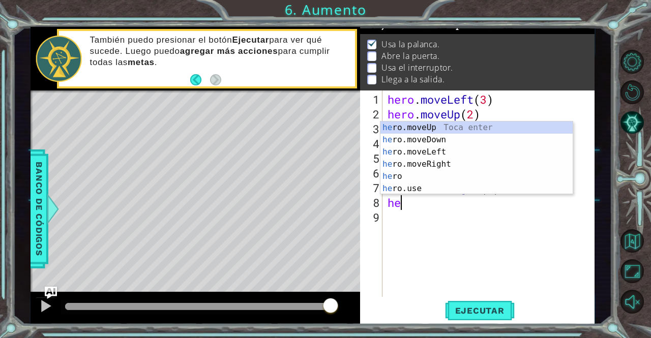
scroll to position [0, 1]
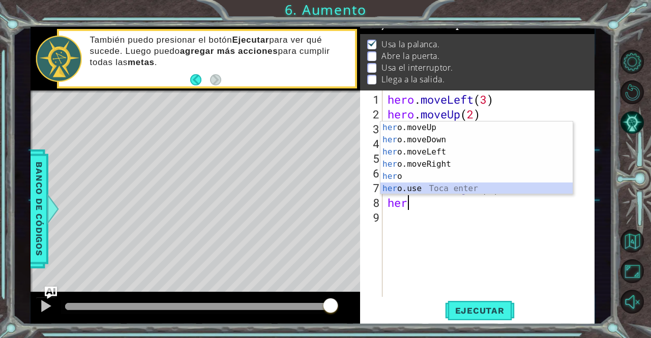
click at [474, 190] on div "her o.moveUp Toca enter her o.moveDown Toca enter her o.moveLeft [PERSON_NAME] …" at bounding box center [476, 171] width 192 height 98
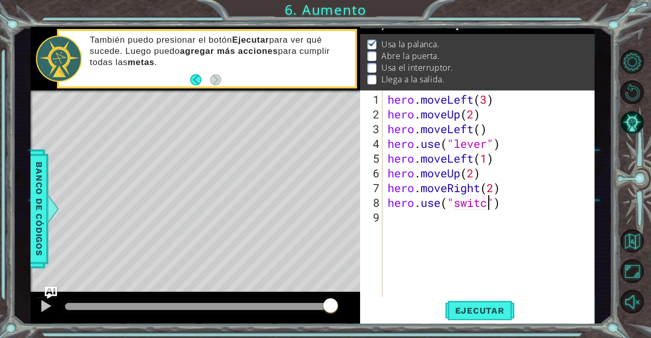
type textarea "hero.use("switch")"
click at [438, 221] on div "hero . moveLeft ( 3 ) hero . moveUp ( 2 ) hero . moveLeft ( ) hero . use ( "lev…" at bounding box center [491, 210] width 212 height 236
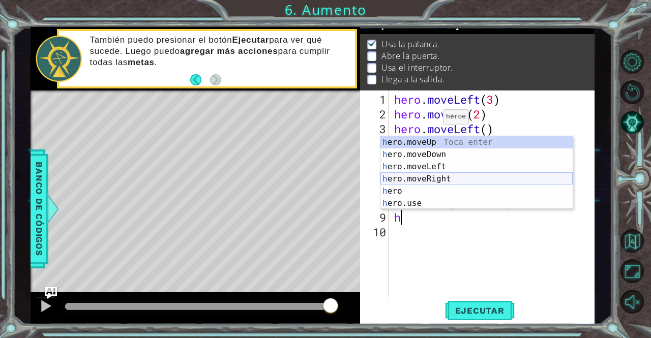
click at [422, 176] on div "h ero.moveUp Toca enter h ero.moveDown Toca enter h ero.moveLeft Toca enter h e…" at bounding box center [476, 185] width 192 height 98
type textarea "hero.moveRight(1)"
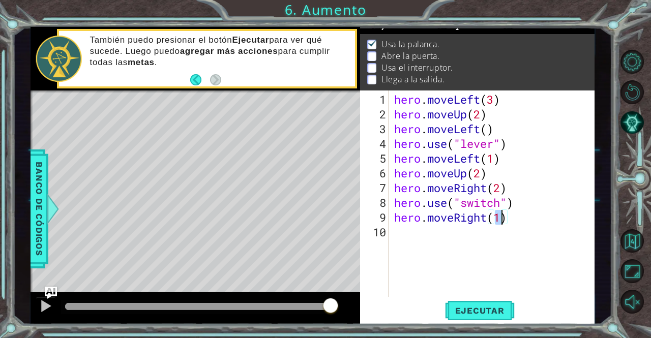
click at [507, 230] on div "hero . moveLeft ( 3 ) hero . moveUp ( 2 ) hero . moveLeft ( ) hero . use ( "lev…" at bounding box center [494, 210] width 205 height 236
click at [471, 309] on span "Ejecutar" at bounding box center [480, 311] width 70 height 10
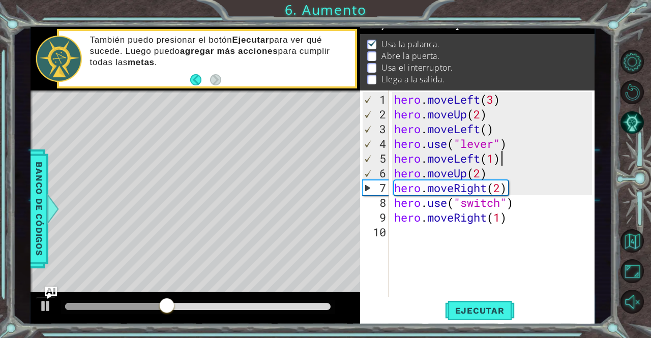
click at [522, 163] on div "hero . moveLeft ( 3 ) hero . moveUp ( 2 ) hero . moveLeft ( ) hero . use ( "lev…" at bounding box center [494, 210] width 205 height 236
type textarea "hero.moveLeft(1)"
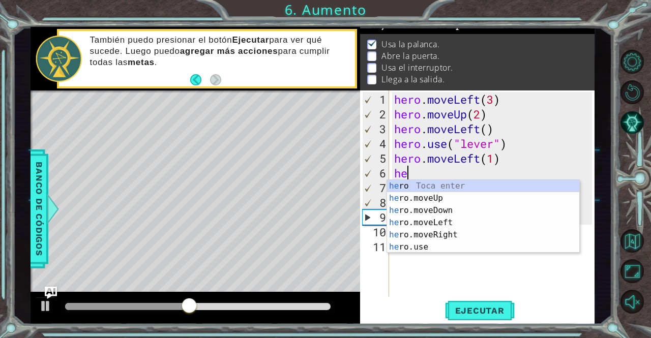
scroll to position [0, 1]
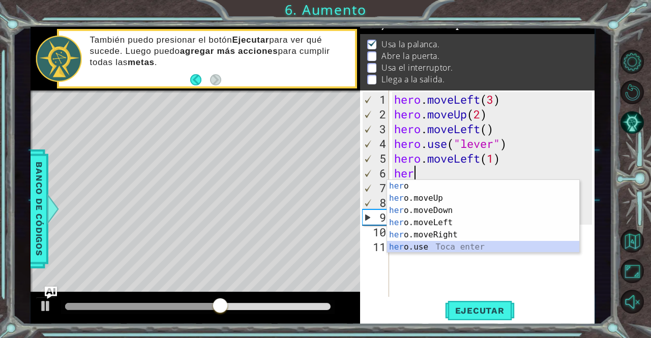
click at [468, 246] on div "her o Toca enter her o.moveUp Toca enter her o.moveDown Toca enter her o.moveLe…" at bounding box center [483, 229] width 192 height 98
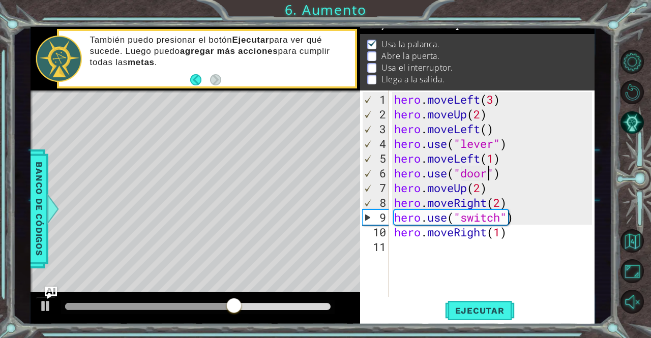
scroll to position [0, 4]
type textarea "hero.use("door")"
click at [490, 307] on span "Ejecutar" at bounding box center [480, 311] width 70 height 10
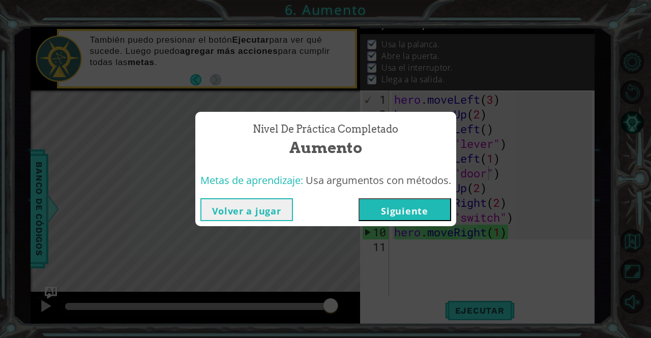
click at [401, 213] on button "Siguiente" at bounding box center [404, 209] width 93 height 23
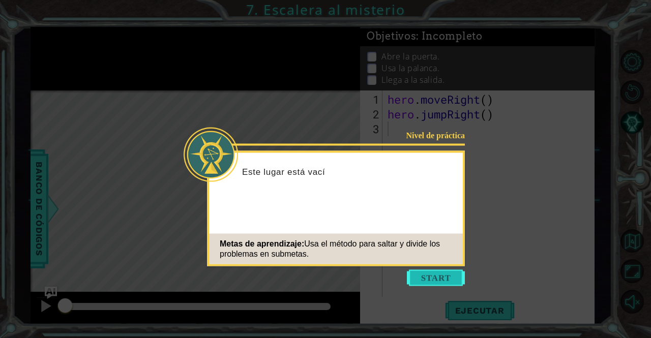
click at [433, 285] on button "Start" at bounding box center [436, 278] width 58 height 16
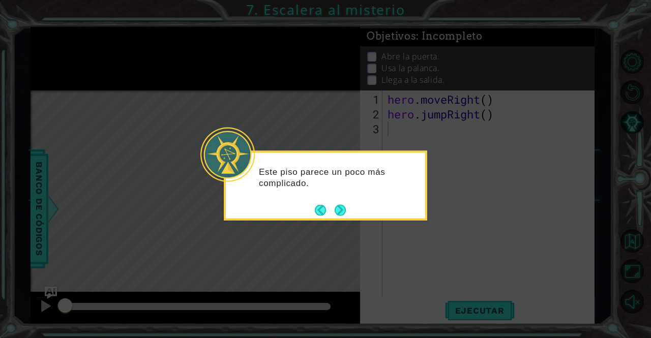
click at [351, 205] on div "Este piso parece un poco más complicado." at bounding box center [325, 182] width 199 height 51
click at [331, 211] on button "Back" at bounding box center [325, 209] width 20 height 11
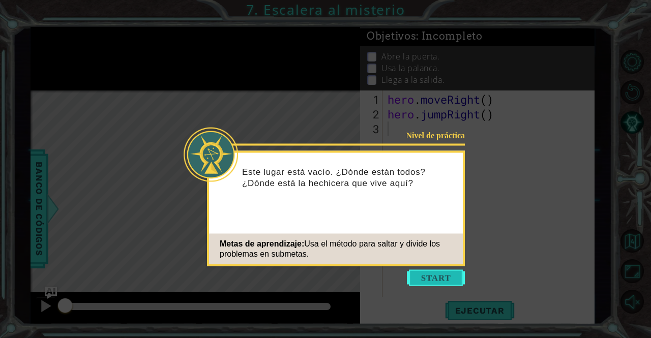
click at [436, 281] on button "Start" at bounding box center [436, 278] width 58 height 16
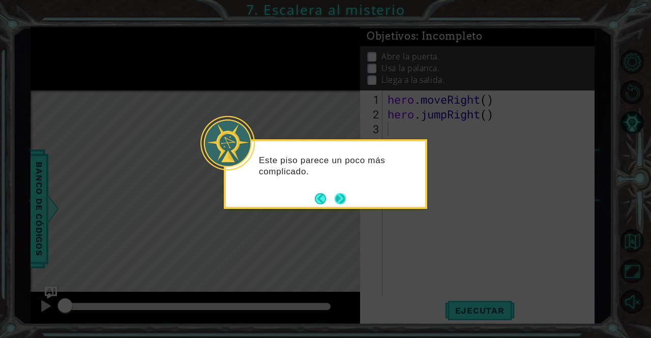
click at [337, 202] on button "Next" at bounding box center [340, 198] width 11 height 11
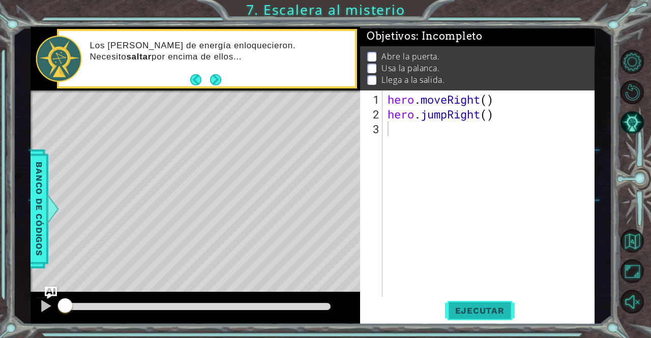
click at [479, 312] on span "Ejecutar" at bounding box center [480, 311] width 70 height 10
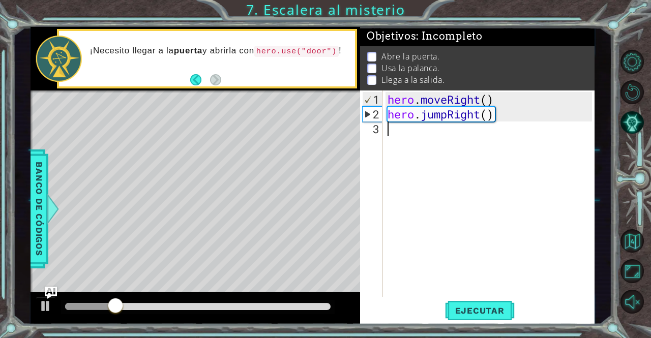
click at [443, 129] on div "hero . moveRight ( ) hero . jumpRight ( )" at bounding box center [491, 210] width 212 height 236
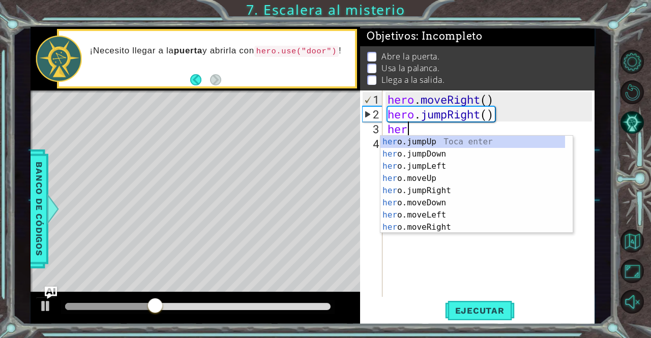
scroll to position [0, 1]
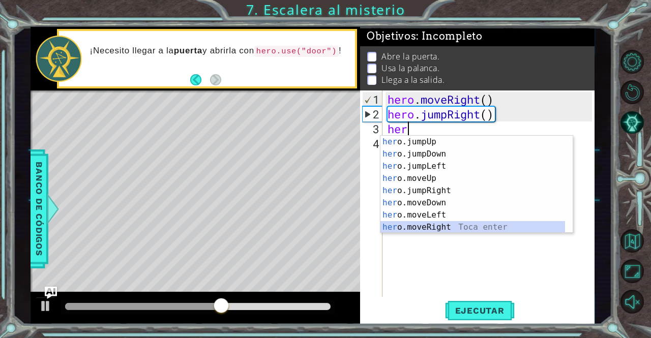
click at [444, 224] on div "her o.jumpUp Toca enter her o.jumpDown Toca enter her o.jumpLeft Toca enter her…" at bounding box center [472, 197] width 185 height 122
type textarea "hero.moveRight(1)"
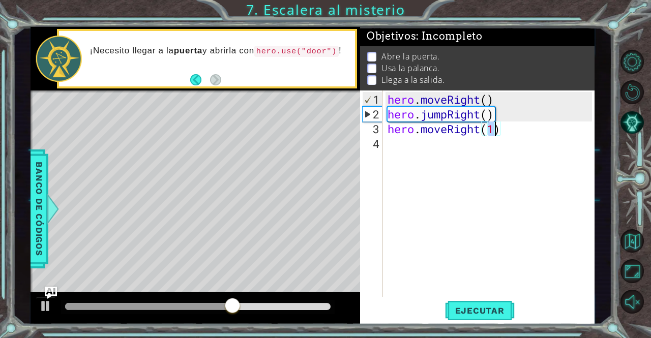
click at [444, 161] on div "hero . moveRight ( ) hero . jumpRight ( ) hero . moveRight ( 1 )" at bounding box center [491, 210] width 212 height 236
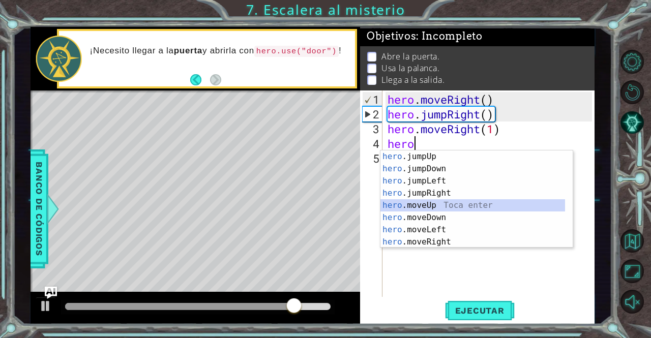
click at [445, 206] on div "hero .jumpUp Toca enter hero .jumpDown Toca enter hero .jumpLeft Toca enter her…" at bounding box center [472, 212] width 185 height 122
type textarea "hero.moveUp(1)"
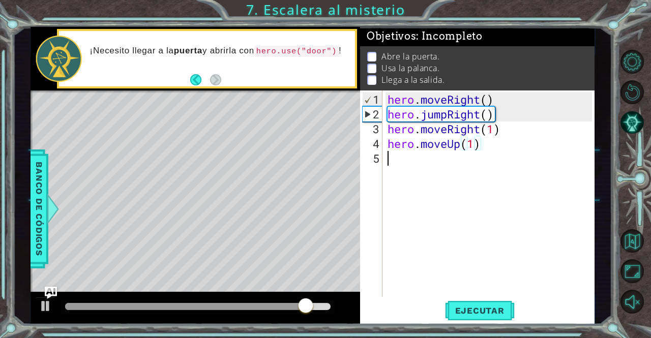
click at [438, 160] on div "hero . moveRight ( ) hero . jumpRight ( ) hero . moveRight ( 1 ) hero . moveUp …" at bounding box center [491, 210] width 212 height 236
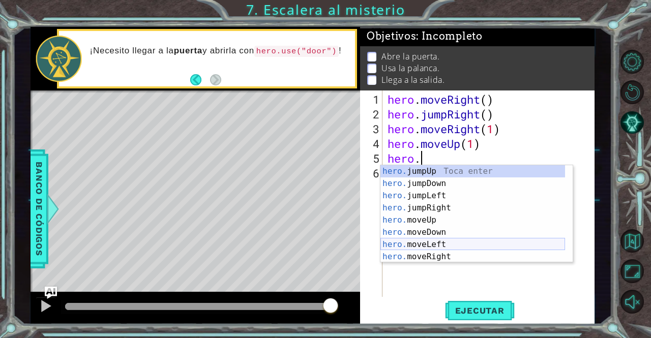
scroll to position [0, 1]
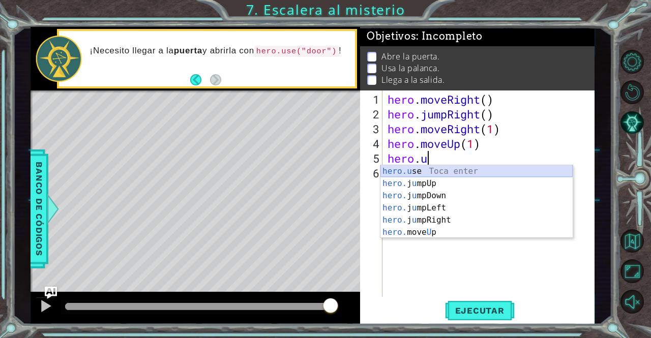
click at [457, 169] on div "hero.u se Toca enter hero. j u mpUp Toca enter hero. j u mpDown Toca enter hero…" at bounding box center [476, 214] width 192 height 98
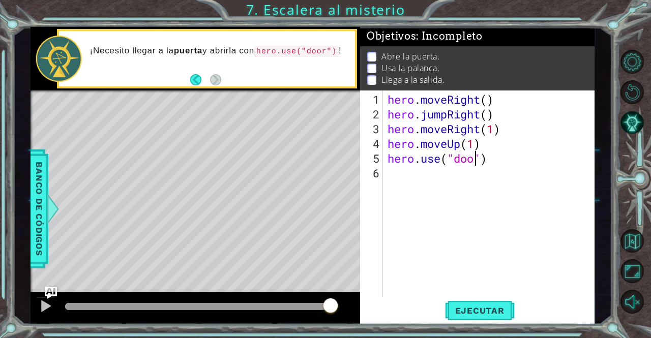
type textarea "hero.use("door")"
click at [457, 179] on div "hero . moveRight ( ) hero . jumpRight ( ) hero . moveRight ( 1 ) hero . moveUp …" at bounding box center [491, 210] width 212 height 236
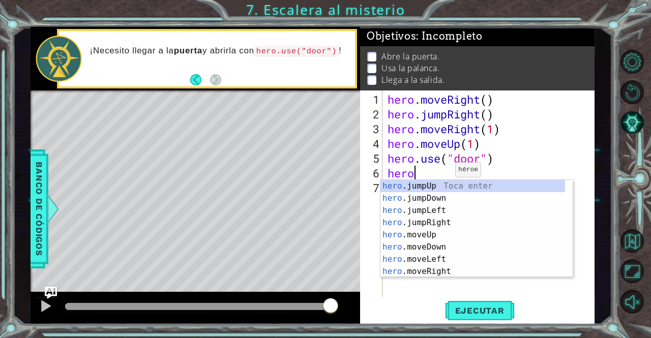
scroll to position [0, 1]
click at [455, 237] on div "hero. jumpUp Toca enter hero. jumpDown Toca enter hero. jumpLeft Toca enter her…" at bounding box center [472, 241] width 185 height 122
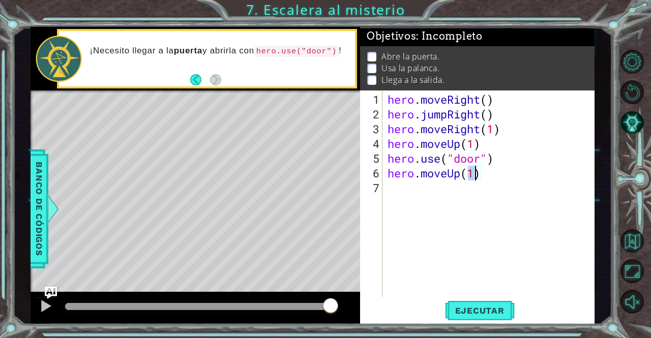
type textarea "hero.moveUp(2)"
click at [425, 196] on div "hero . moveRight ( ) hero . jumpRight ( ) hero . moveRight ( 1 ) hero . moveUp …" at bounding box center [491, 210] width 212 height 236
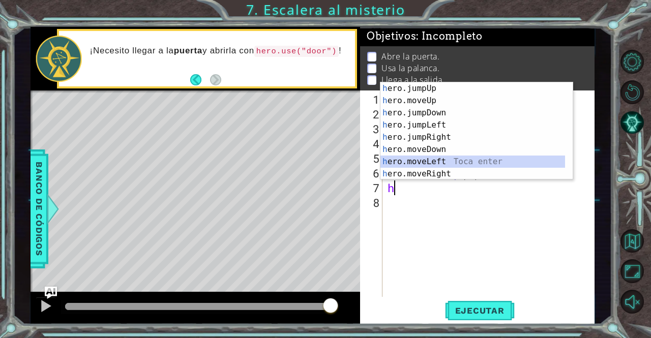
click at [430, 160] on div "h ero.jumpUp Toca enter h ero.moveUp Toca enter h ero.jumpDown Toca enter h ero…" at bounding box center [472, 143] width 185 height 122
type textarea "hero.moveLeft(1)"
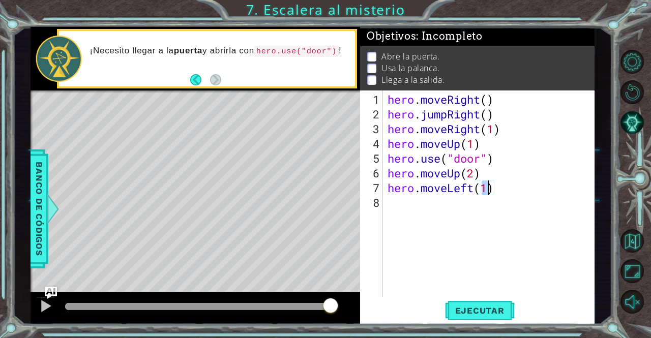
click at [469, 210] on div "hero . moveRight ( ) hero . jumpRight ( ) hero . moveRight ( 1 ) hero . moveUp …" at bounding box center [491, 210] width 212 height 236
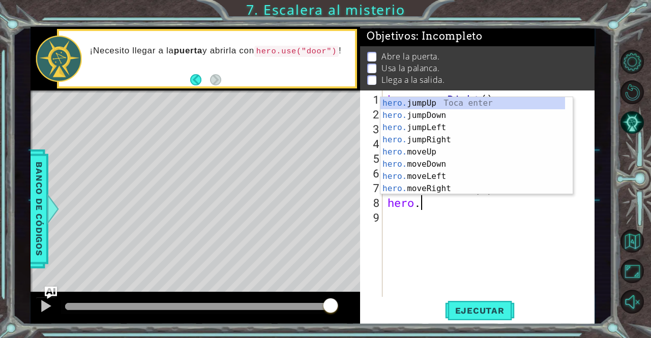
scroll to position [0, 1]
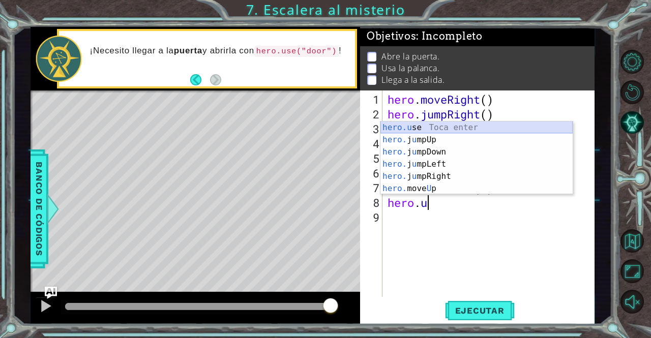
click at [461, 129] on div "hero.u se Toca enter hero. j u mpUp Toca enter hero. j u mpDown Toca enter hero…" at bounding box center [476, 171] width 192 height 98
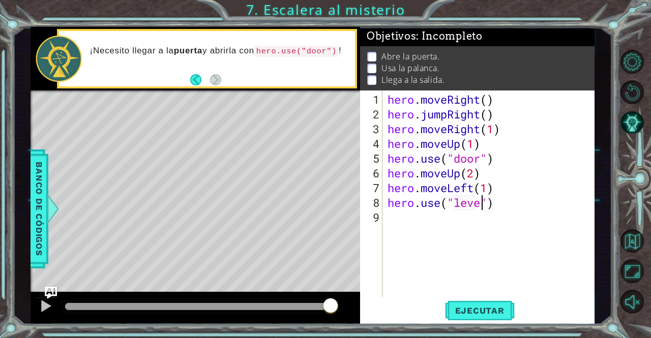
type textarea "hero.use("lever")"
click at [408, 222] on div "hero . moveRight ( ) hero . jumpRight ( ) hero . moveRight ( 1 ) hero . moveUp …" at bounding box center [491, 210] width 212 height 236
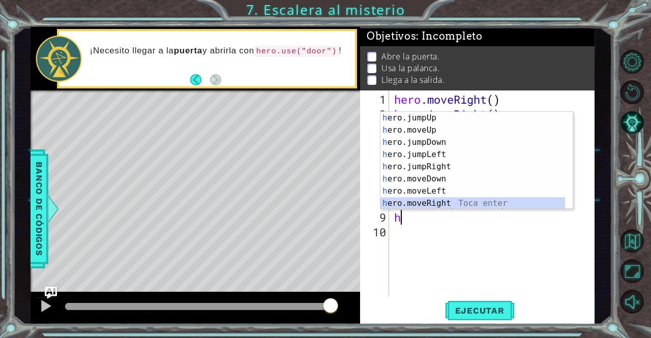
click at [440, 202] on div "h ero.jumpUp Toca enter h ero.moveUp Toca enter h ero.jumpDown Toca enter h ero…" at bounding box center [472, 173] width 185 height 122
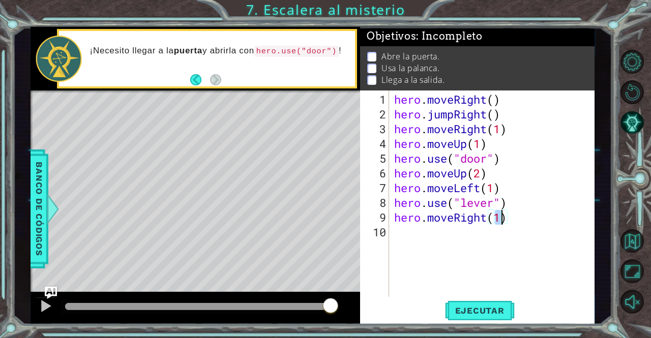
type textarea "hero.moveRight(2)"
click at [440, 237] on div "hero . moveRight ( ) hero . jumpRight ( ) hero . moveRight ( 1 ) hero . moveUp …" at bounding box center [494, 210] width 205 height 236
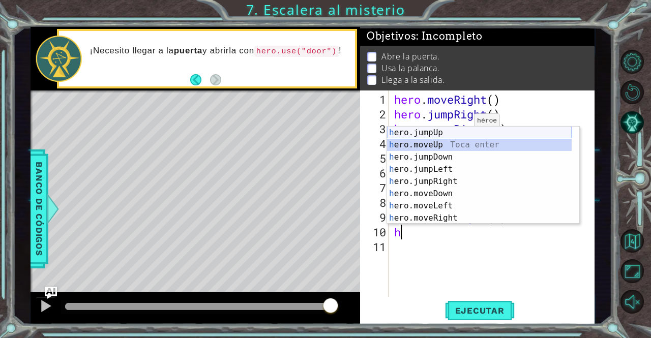
drag, startPoint x: 454, startPoint y: 143, endPoint x: 462, endPoint y: 136, distance: 10.5
click at [462, 136] on div "h ero.jumpUp Toca enter h ero.moveUp Toca enter h ero.jumpDown Toca enter h ero…" at bounding box center [479, 188] width 185 height 122
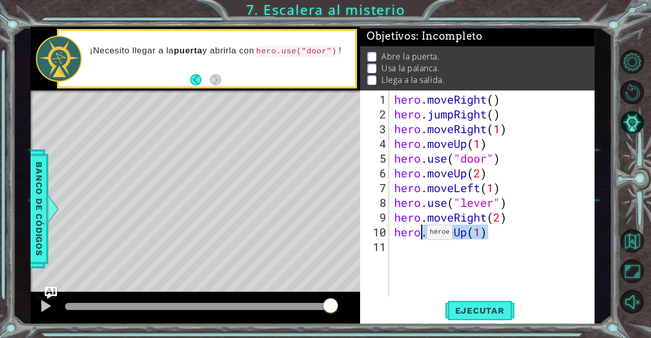
drag, startPoint x: 488, startPoint y: 237, endPoint x: 413, endPoint y: 237, distance: 75.3
click at [413, 237] on div "hero . moveRight ( ) hero . jumpRight ( ) hero . moveRight ( 1 ) hero . moveUp …" at bounding box center [494, 210] width 205 height 236
type textarea "her"
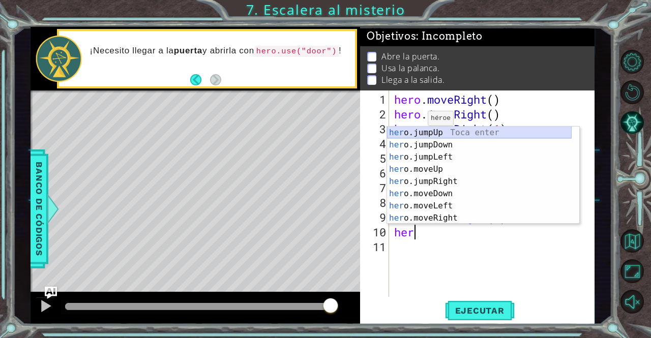
click at [433, 133] on div "her o.jumpUp Toca enter her o.jumpDown Toca enter her o.jumpLeft Toca enter her…" at bounding box center [479, 188] width 185 height 122
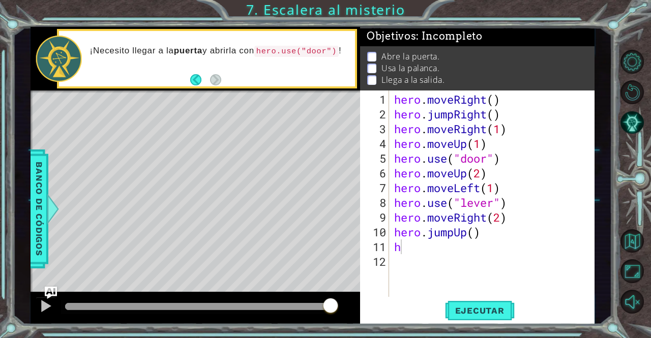
click at [447, 238] on body "1 ההההההההההההההההההההההההההההההההההההההההההההההההההההההההההההההההההההההההההההה…" at bounding box center [325, 169] width 651 height 338
click at [445, 245] on div "hero . moveRight ( ) hero . jumpRight ( ) hero . moveRight ( 1 ) hero . moveUp …" at bounding box center [494, 210] width 205 height 236
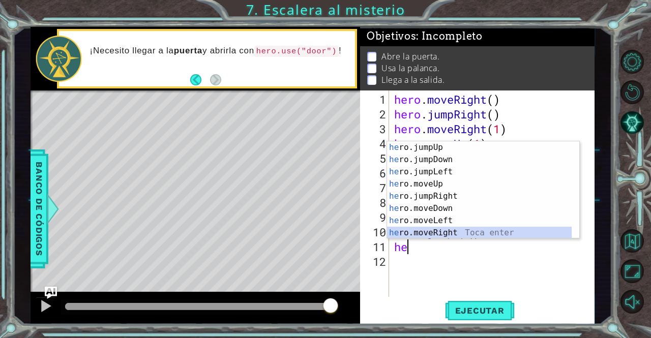
click at [444, 233] on div "he ro.jumpUp Toca enter he ro.jumpDown Toca enter he ro.jumpLeft Toca enter he …" at bounding box center [479, 202] width 185 height 122
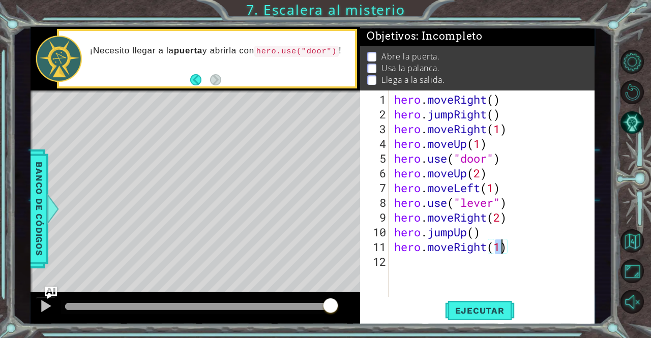
scroll to position [0, 5]
click at [468, 311] on span "Ejecutar" at bounding box center [480, 311] width 70 height 10
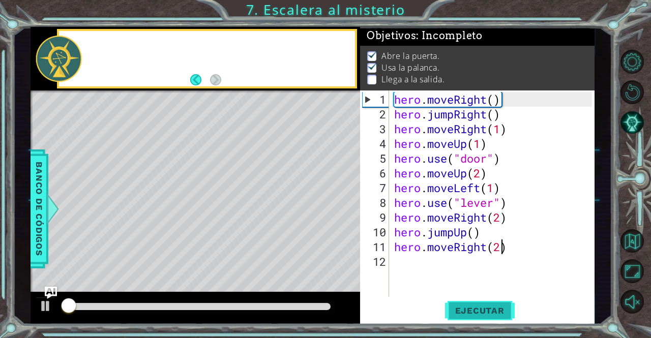
scroll to position [7, 0]
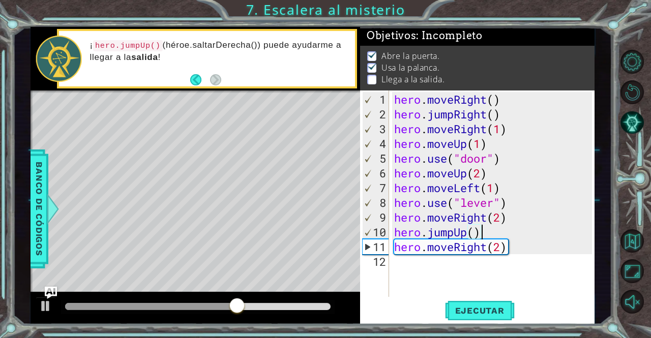
click at [490, 229] on div "hero . moveRight ( ) hero . jumpRight ( ) hero . moveRight ( 1 ) hero . moveUp …" at bounding box center [494, 210] width 205 height 236
click at [481, 221] on div "hero . moveRight ( ) hero . jumpRight ( ) hero . moveRight ( 1 ) hero . moveUp …" at bounding box center [494, 210] width 205 height 236
click at [485, 224] on div "hero . moveRight ( ) hero . jumpRight ( ) hero . moveRight ( 1 ) hero . moveUp …" at bounding box center [494, 210] width 205 height 236
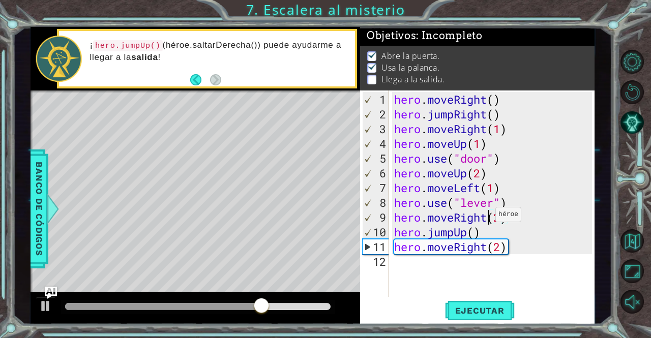
click at [486, 219] on div "hero . moveRight ( ) hero . jumpRight ( ) hero . moveRight ( 1 ) hero . moveUp …" at bounding box center [494, 210] width 205 height 236
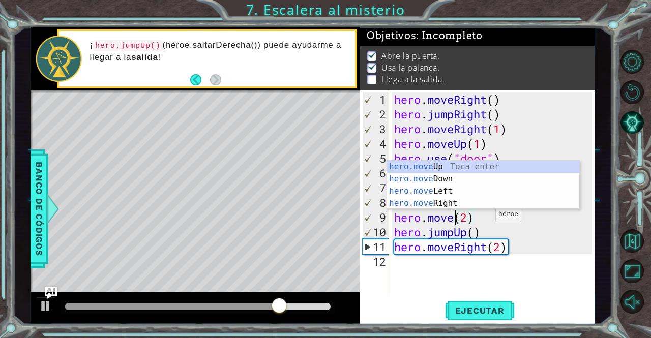
scroll to position [0, 3]
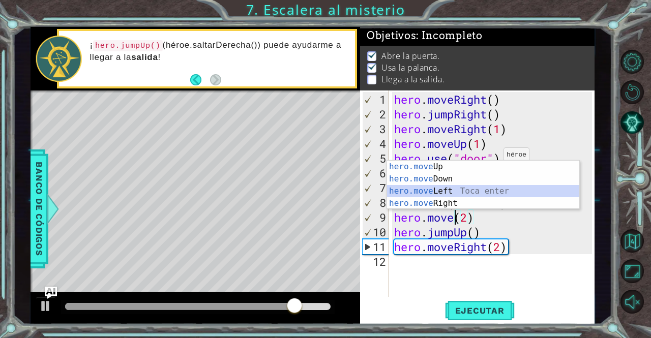
click at [459, 189] on div "hero.move Up Toca enter hero.move Down Toca enter hero.move Left Toca enter her…" at bounding box center [483, 197] width 192 height 73
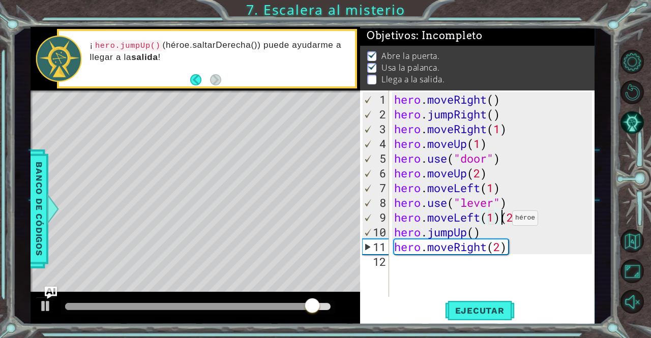
click at [503, 222] on div "hero . moveRight ( ) hero . jumpRight ( ) hero . moveRight ( 1 ) hero . moveUp …" at bounding box center [494, 210] width 205 height 236
type textarea "hero.moveLeft(2)"
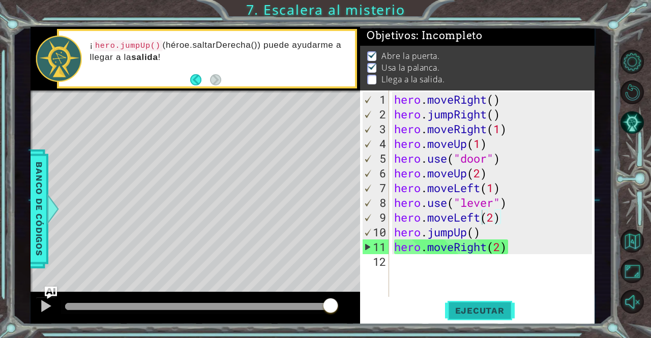
click at [484, 314] on span "Ejecutar" at bounding box center [480, 311] width 70 height 10
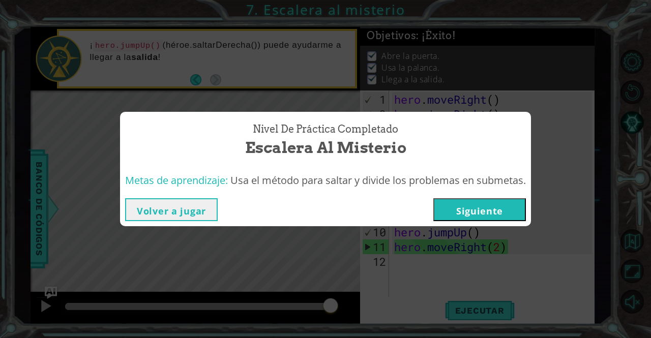
click at [496, 208] on button "Siguiente" at bounding box center [479, 209] width 93 height 23
